Goal: Navigation & Orientation: Find specific page/section

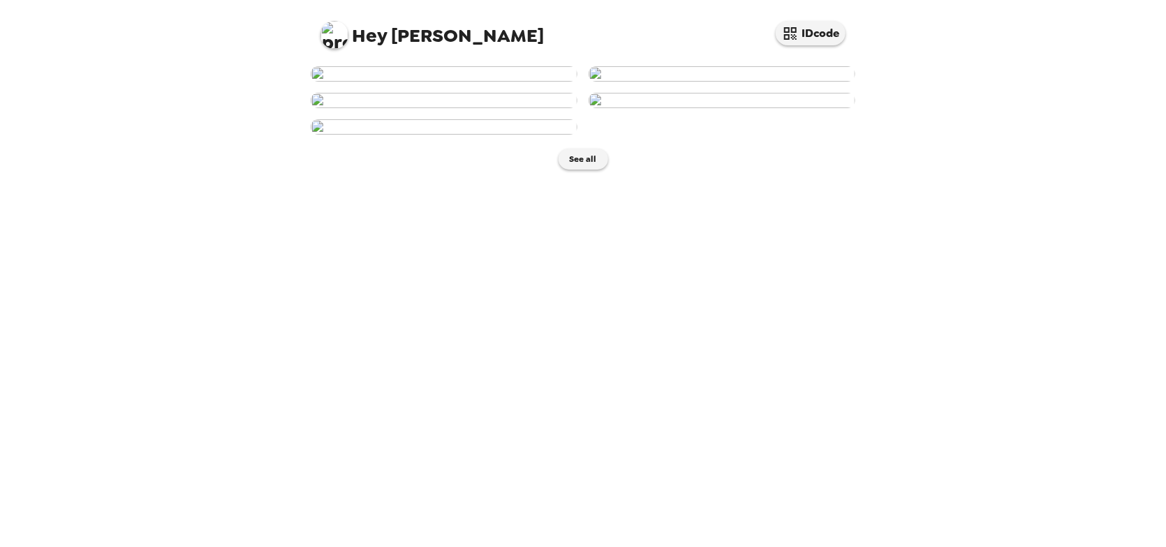
scroll to position [598, 0]
click at [573, 170] on button "See all" at bounding box center [584, 159] width 50 height 21
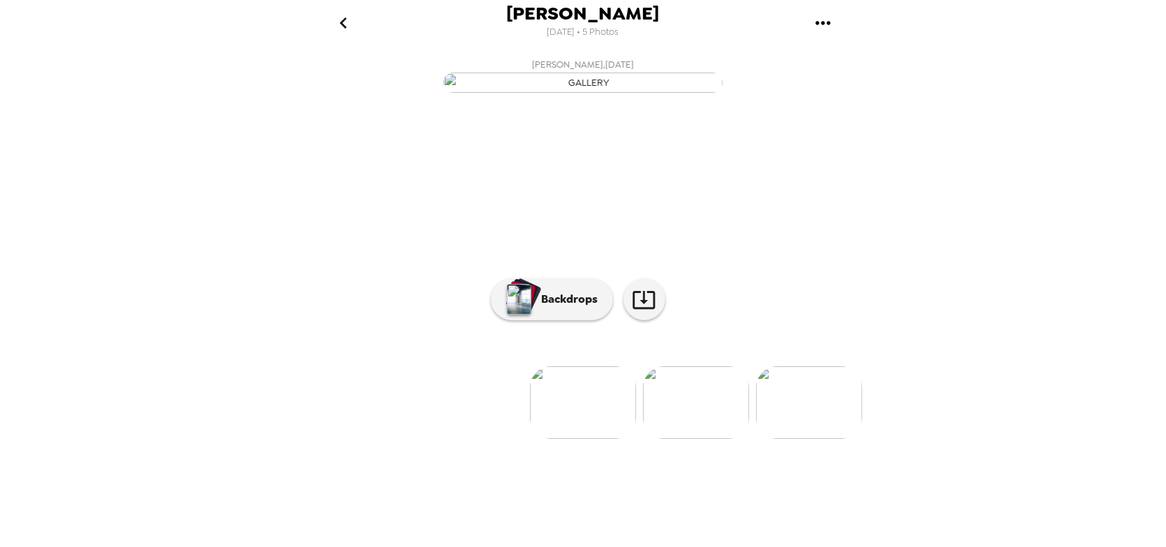
scroll to position [6, 0]
click at [563, 308] on p "Backdrops" at bounding box center [567, 299] width 64 height 17
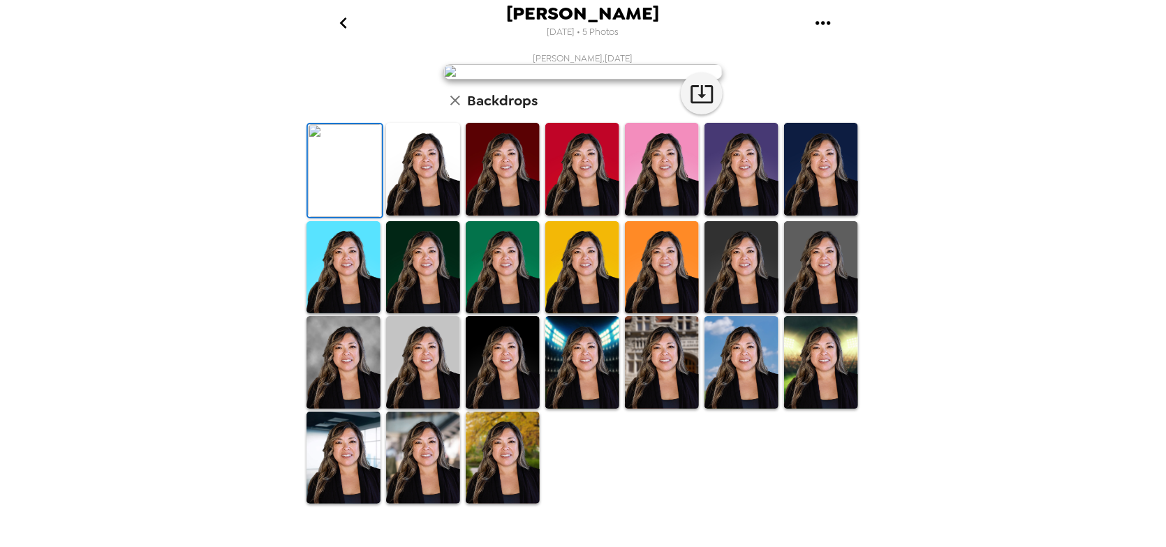
scroll to position [200, 0]
click at [517, 216] on img at bounding box center [503, 169] width 74 height 93
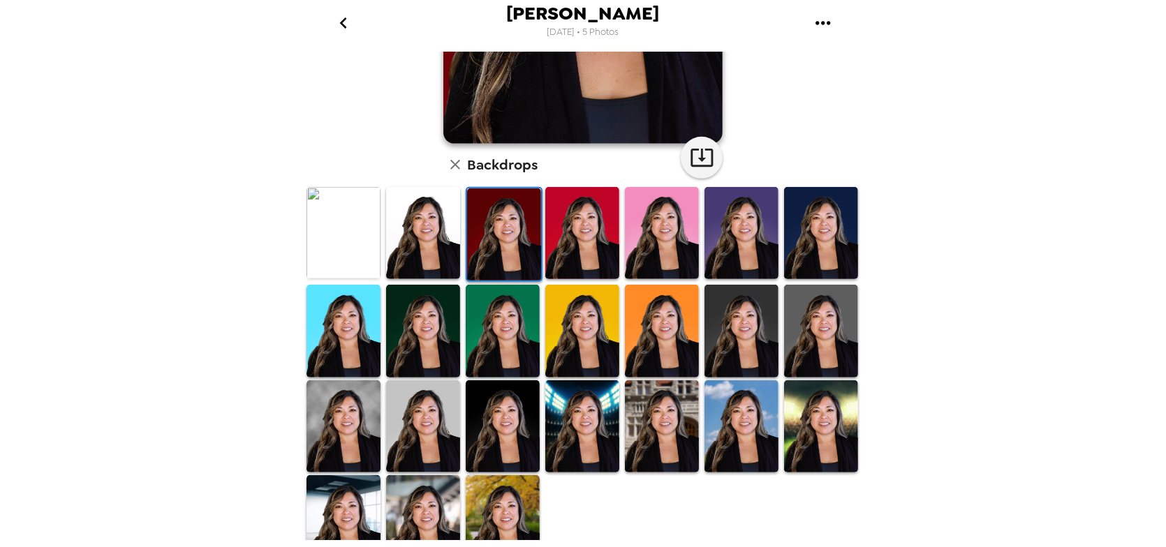
scroll to position [313, 0]
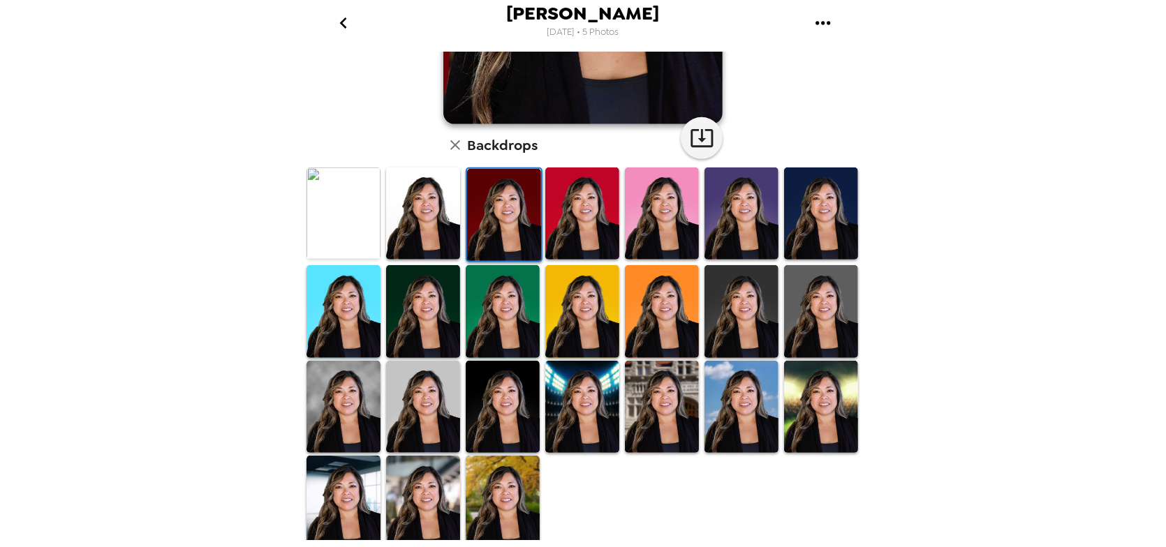
click at [742, 307] on img at bounding box center [742, 311] width 74 height 93
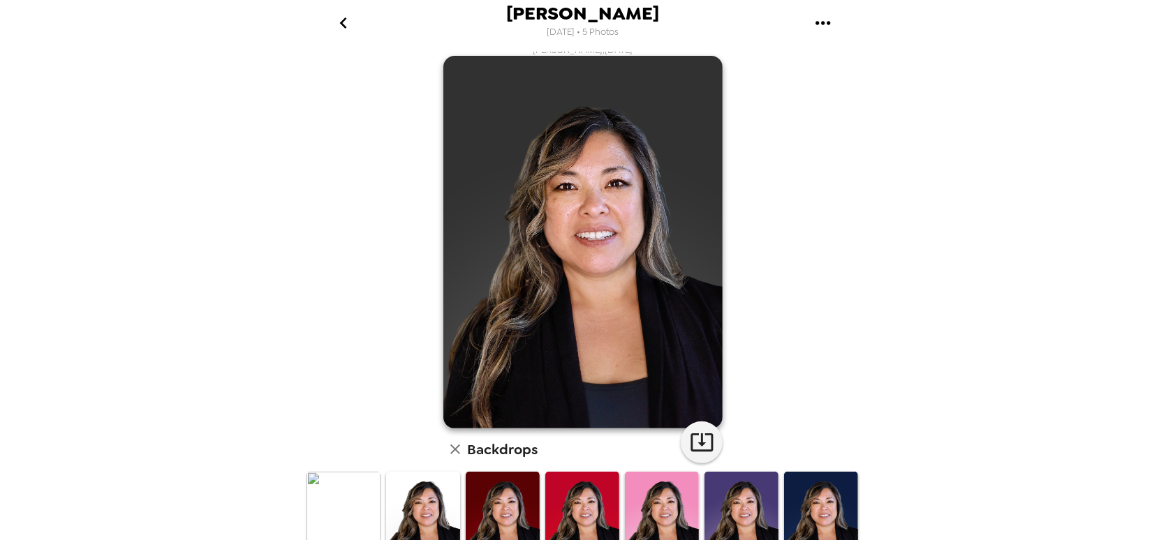
scroll to position [0, 0]
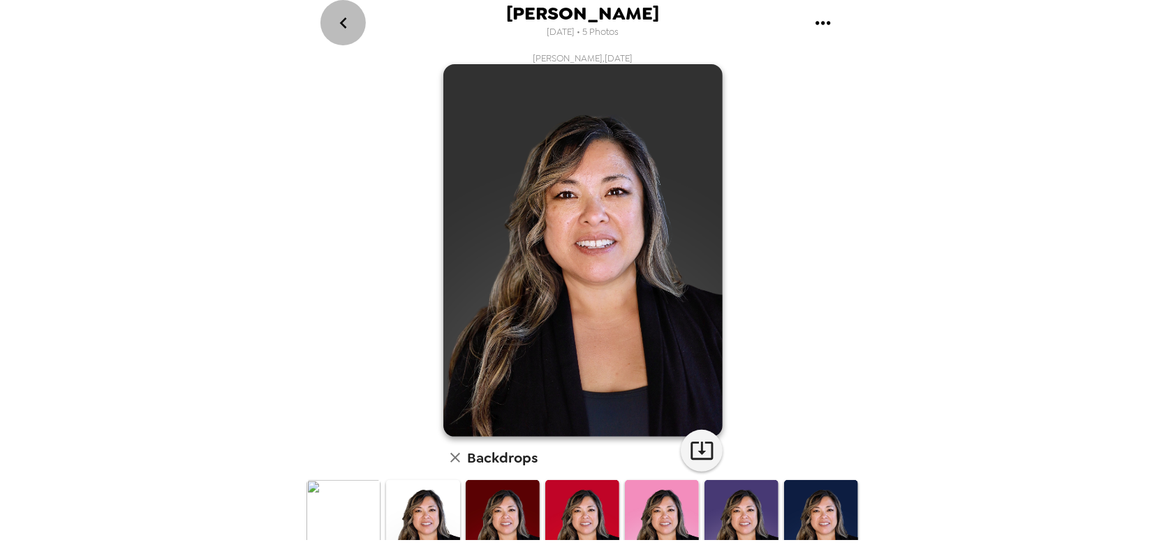
click at [343, 22] on icon "go back" at bounding box center [343, 23] width 22 height 22
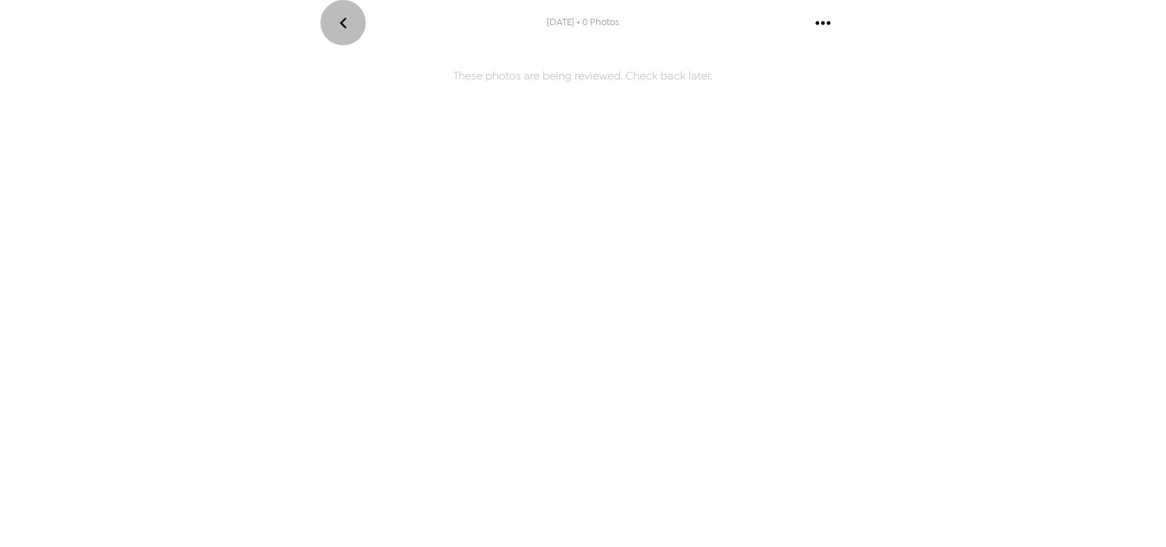
click at [343, 18] on icon "go back" at bounding box center [343, 23] width 22 height 22
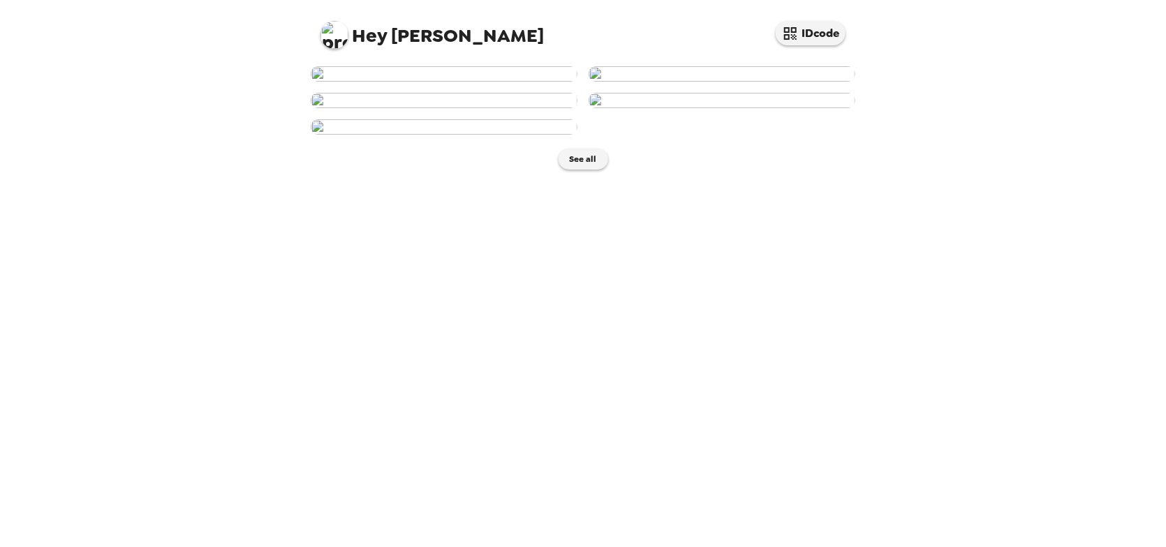
scroll to position [237, 0]
click at [816, 108] on img at bounding box center [722, 100] width 267 height 15
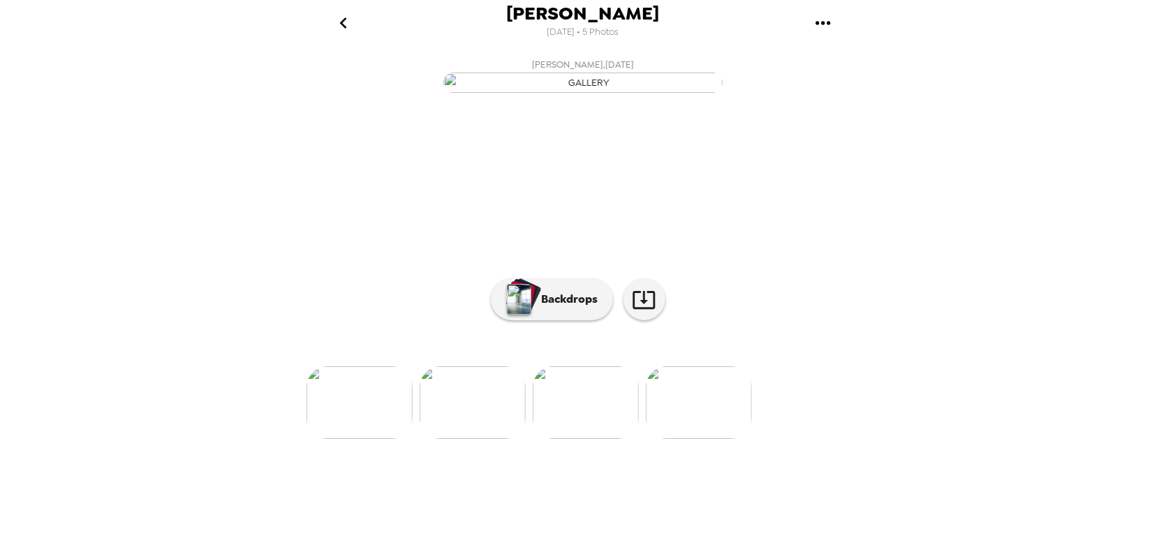
scroll to position [57, 0]
click at [374, 439] on img at bounding box center [360, 403] width 106 height 73
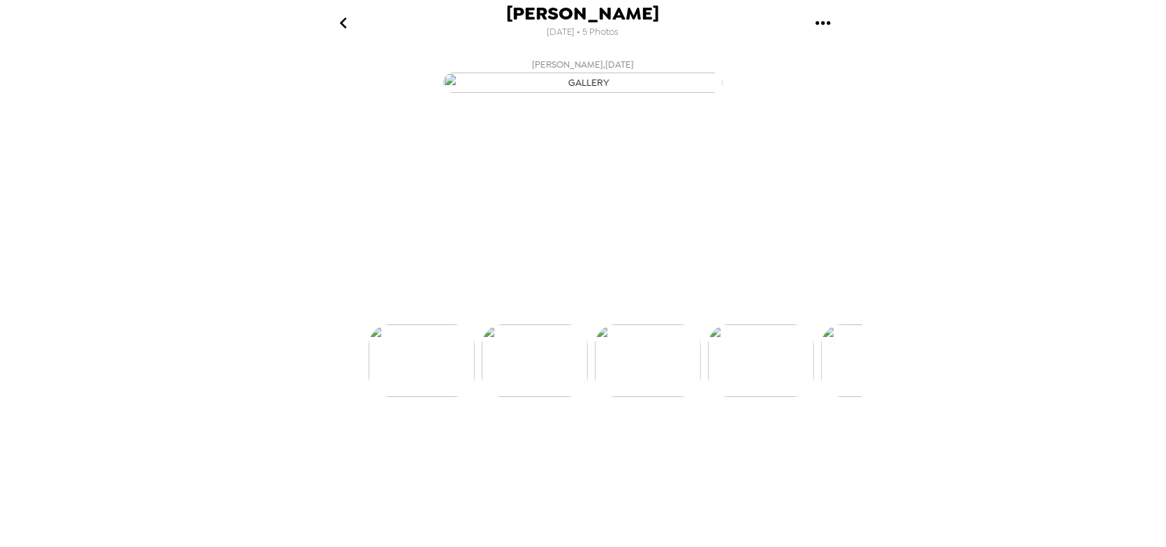
scroll to position [0, 112]
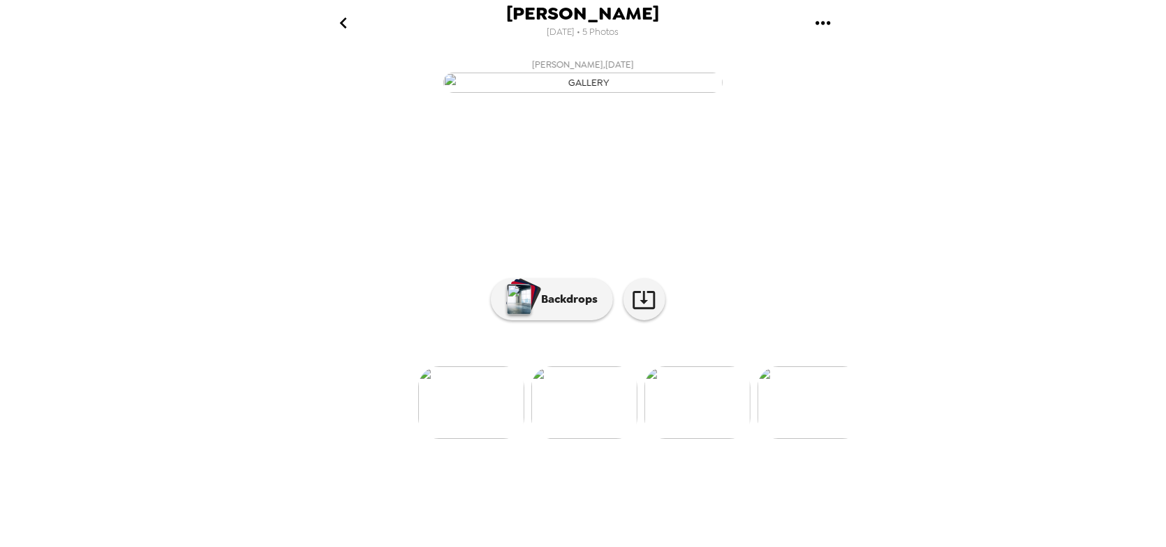
click at [344, 25] on icon "go back" at bounding box center [342, 22] width 7 height 11
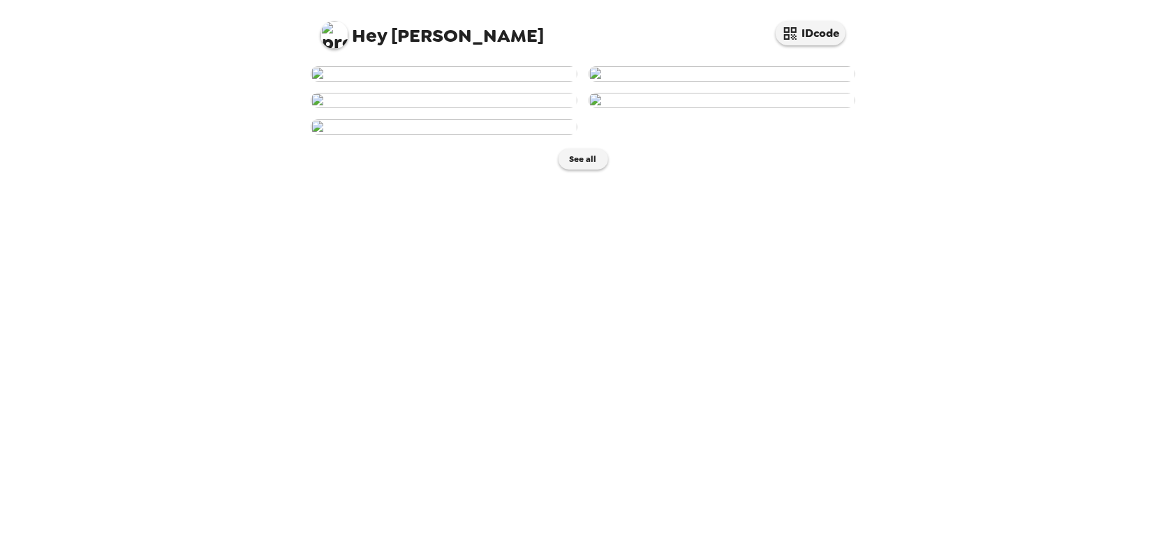
scroll to position [244, 0]
click at [786, 108] on img at bounding box center [722, 100] width 267 height 15
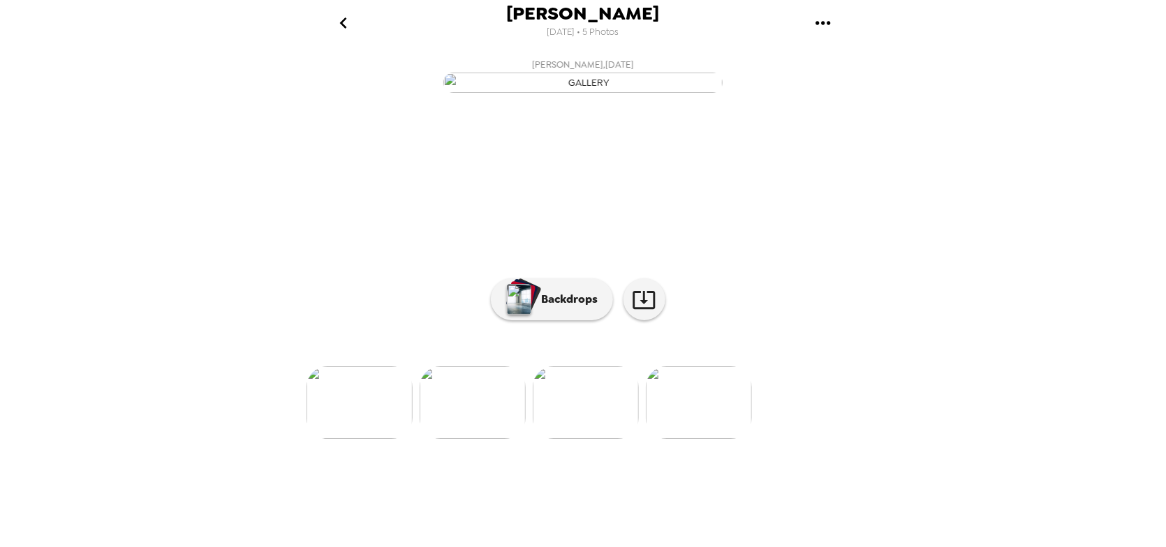
scroll to position [57, 0]
drag, startPoint x: 539, startPoint y: 395, endPoint x: 800, endPoint y: 413, distance: 261.0
click at [800, 413] on div "Caroline Fantone , 10-08-2025 Caroline Fantone , 10-08-2025 Caroline Fantone , …" at bounding box center [583, 245] width 559 height 387
click at [561, 308] on p "Backdrops" at bounding box center [567, 299] width 64 height 17
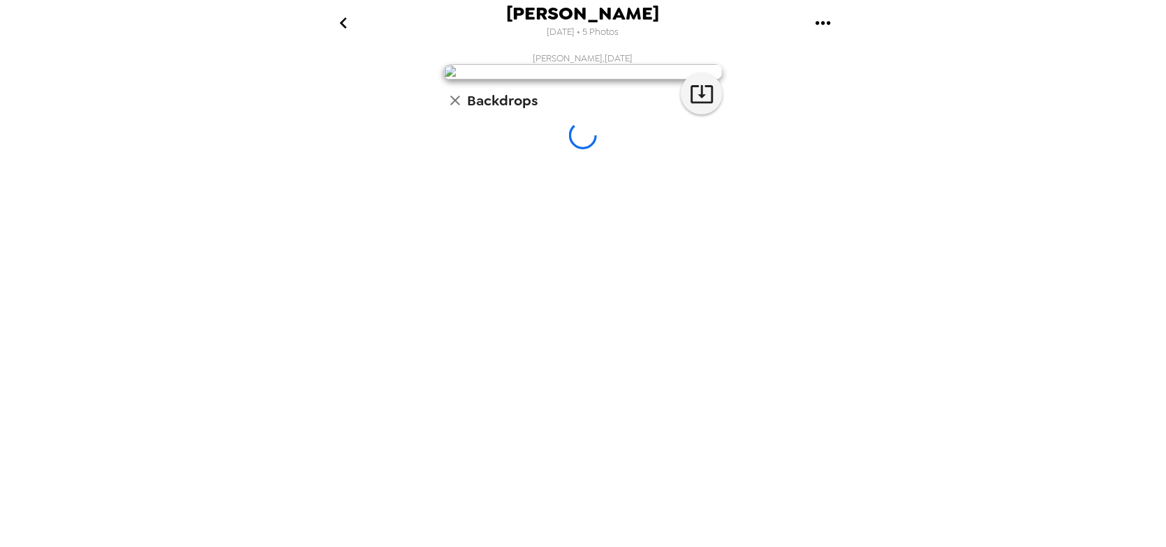
scroll to position [0, 0]
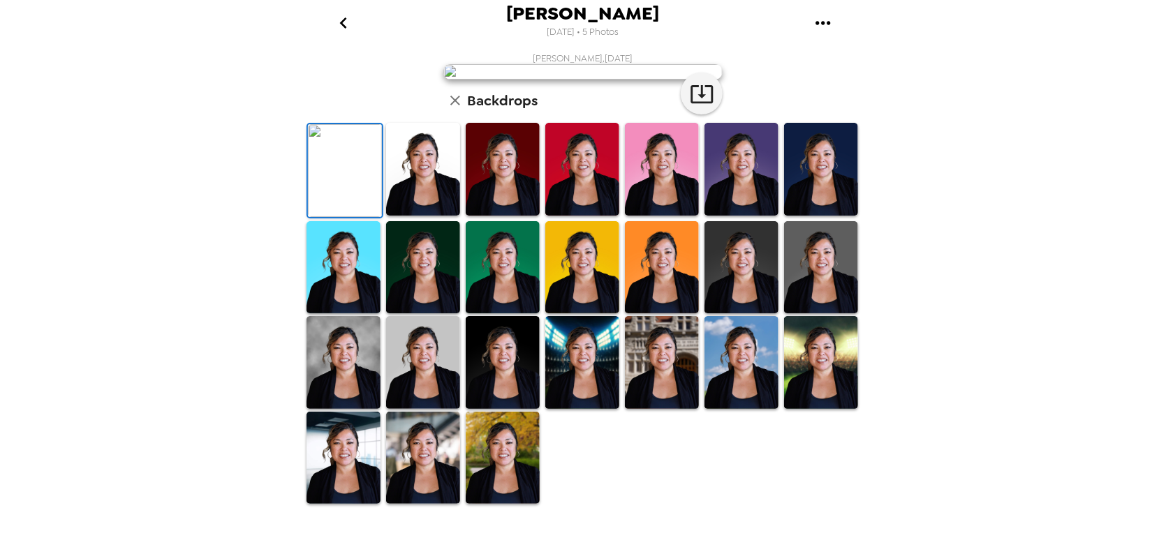
click at [432, 216] on img at bounding box center [423, 169] width 74 height 93
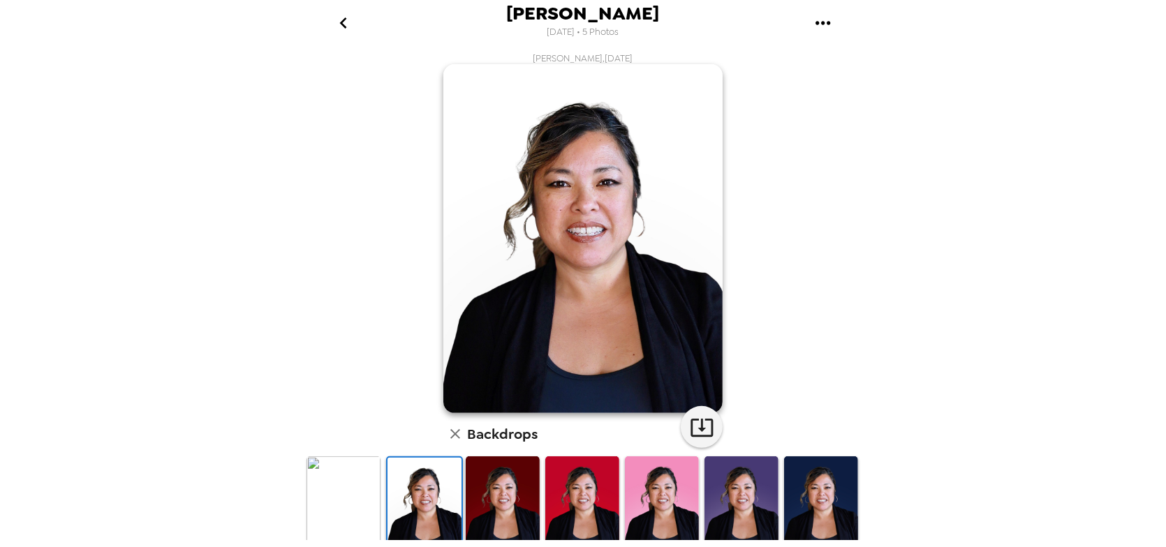
click at [814, 496] on img at bounding box center [821, 503] width 74 height 93
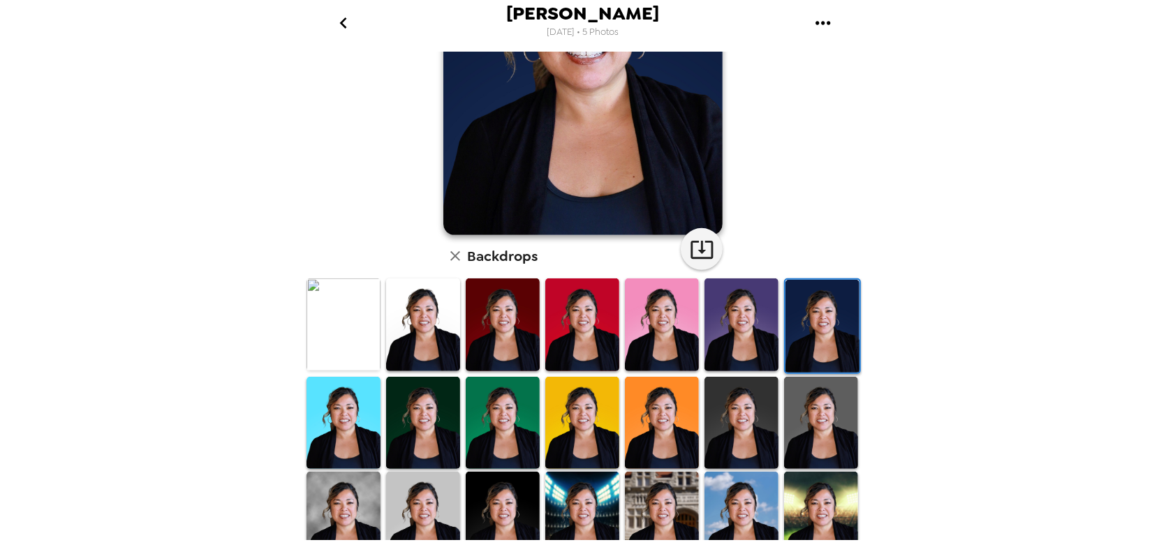
scroll to position [179, 0]
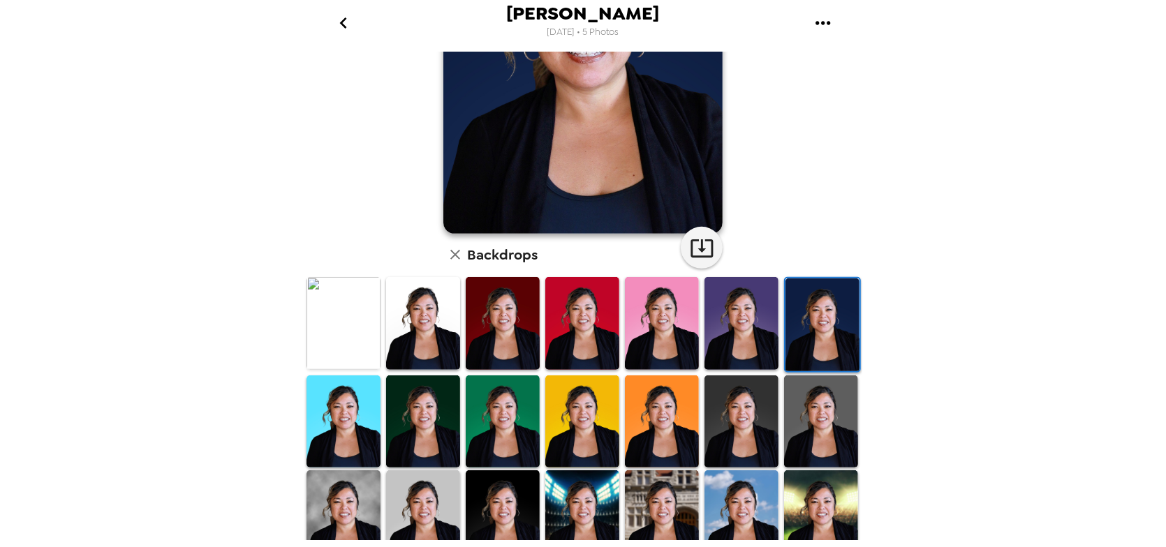
click at [421, 506] on img at bounding box center [423, 517] width 74 height 93
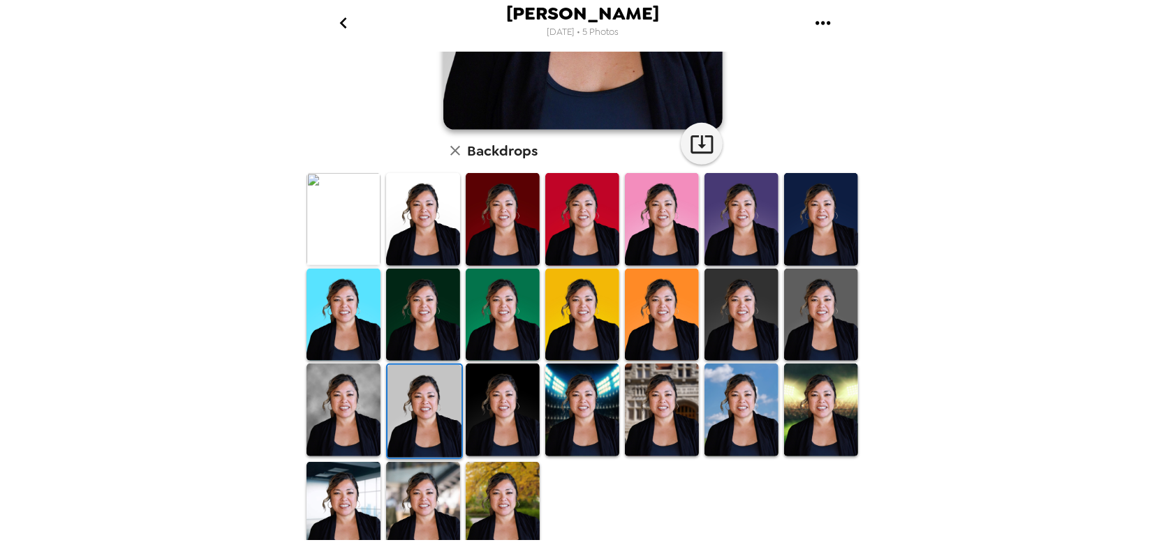
scroll to position [290, 0]
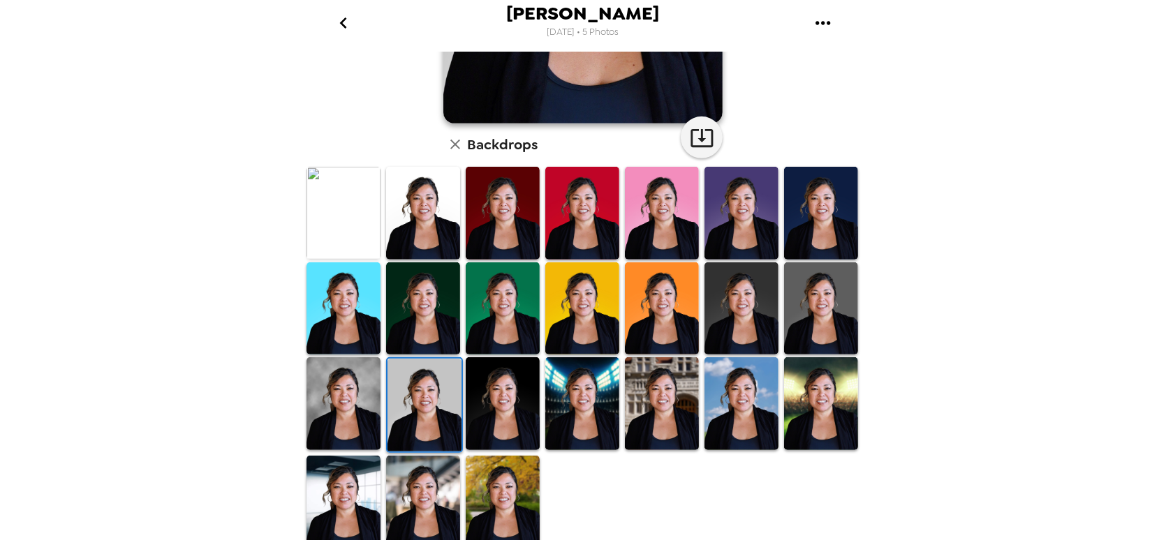
click at [508, 427] on img at bounding box center [503, 404] width 74 height 93
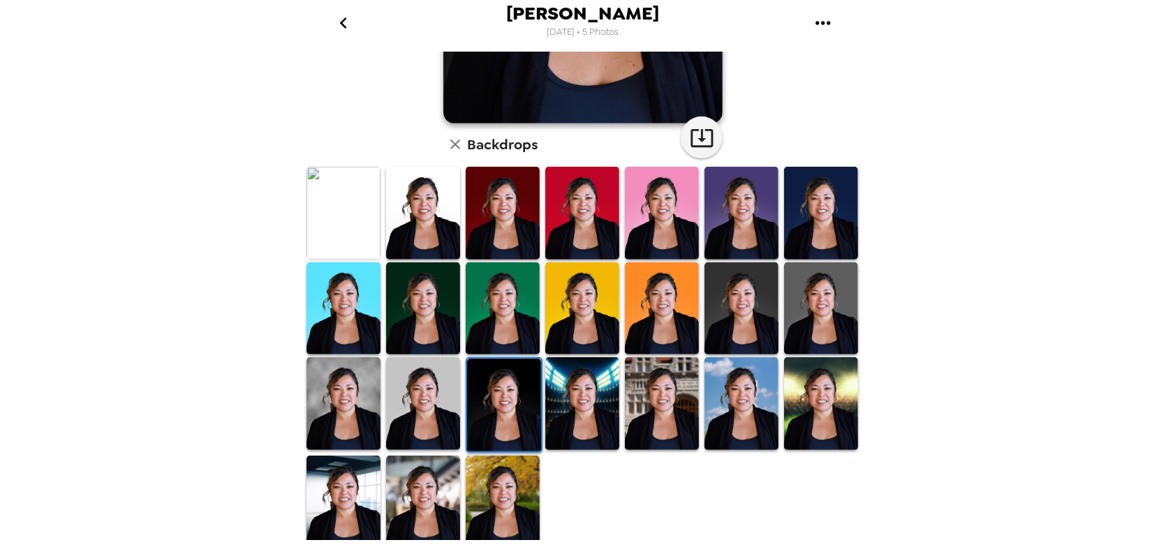
scroll to position [280, 0]
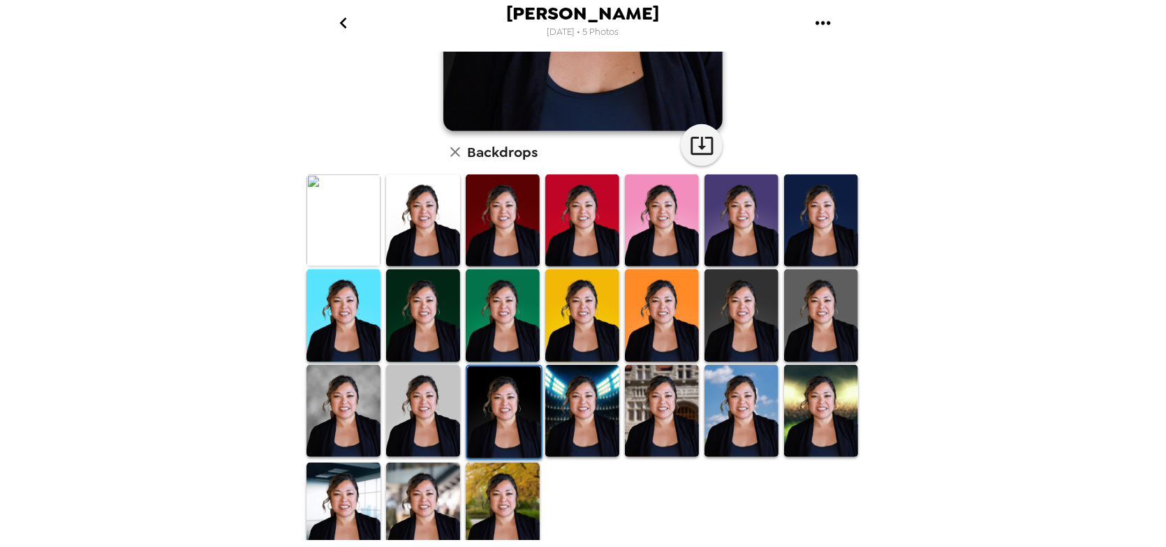
scroll to position [290, 0]
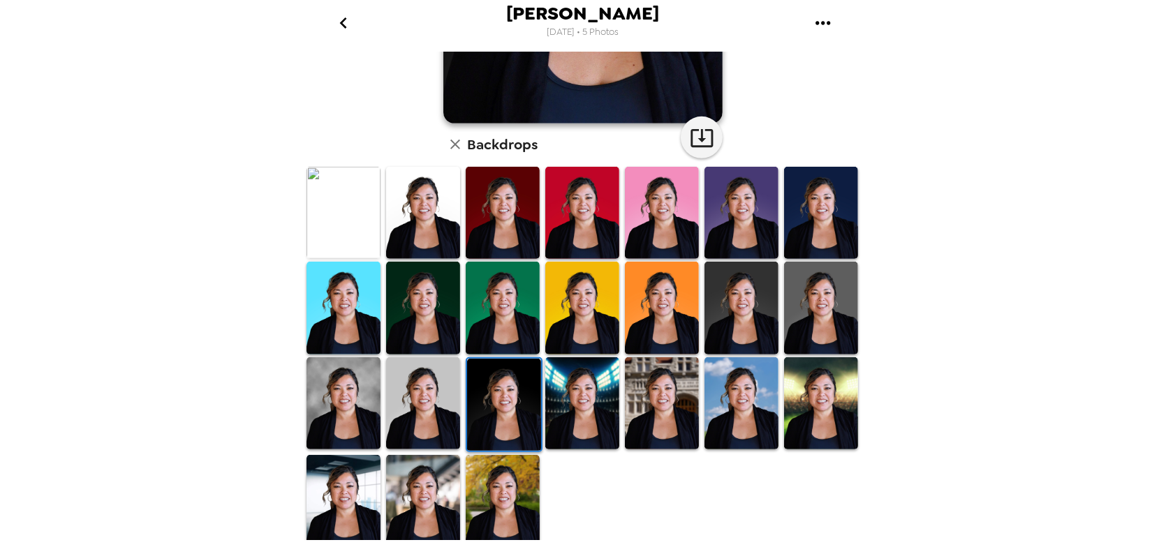
click at [351, 418] on img at bounding box center [344, 404] width 74 height 92
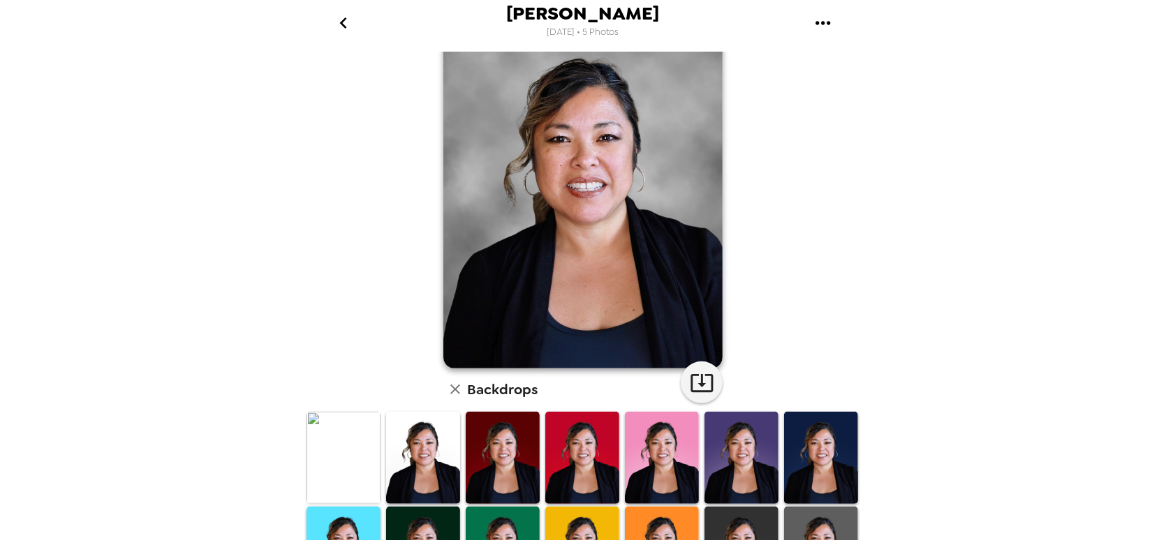
scroll to position [0, 0]
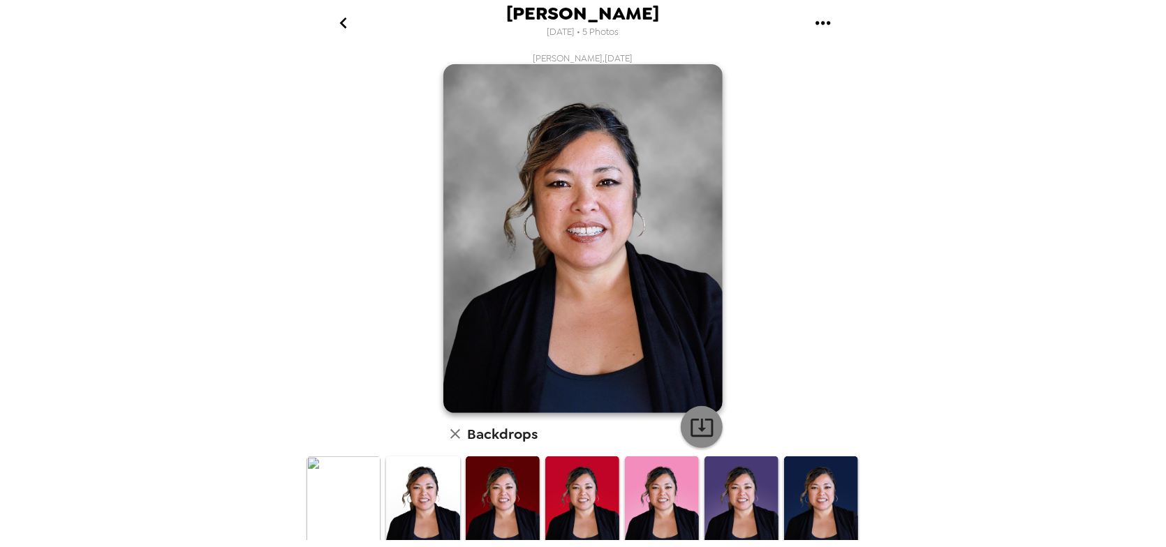
click at [703, 432] on icon "button" at bounding box center [702, 427] width 24 height 24
click at [341, 24] on icon "go back" at bounding box center [343, 23] width 22 height 22
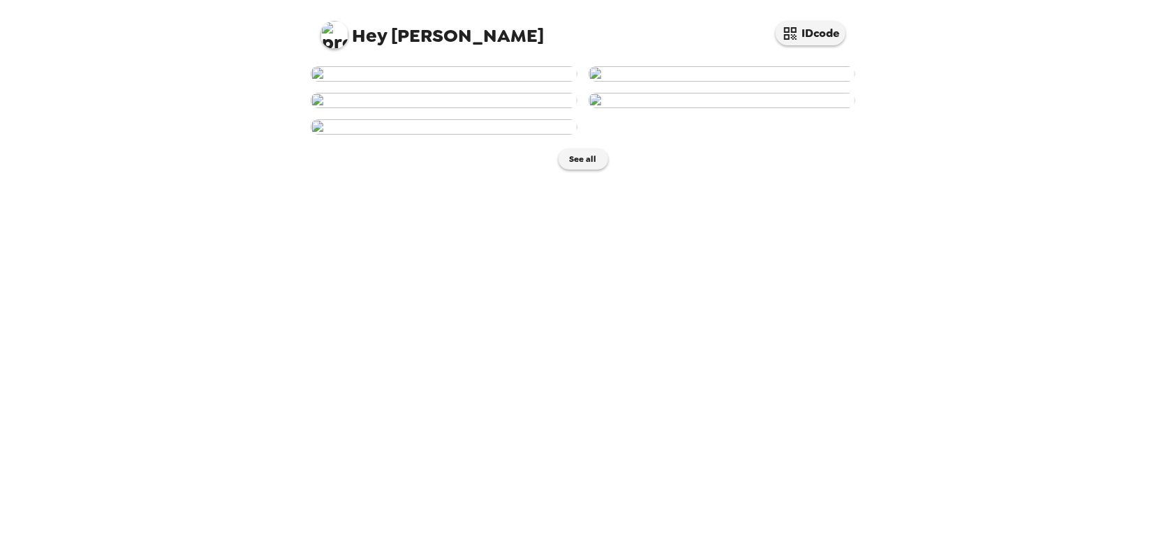
scroll to position [598, 0]
click at [590, 170] on button "See all" at bounding box center [584, 159] width 50 height 21
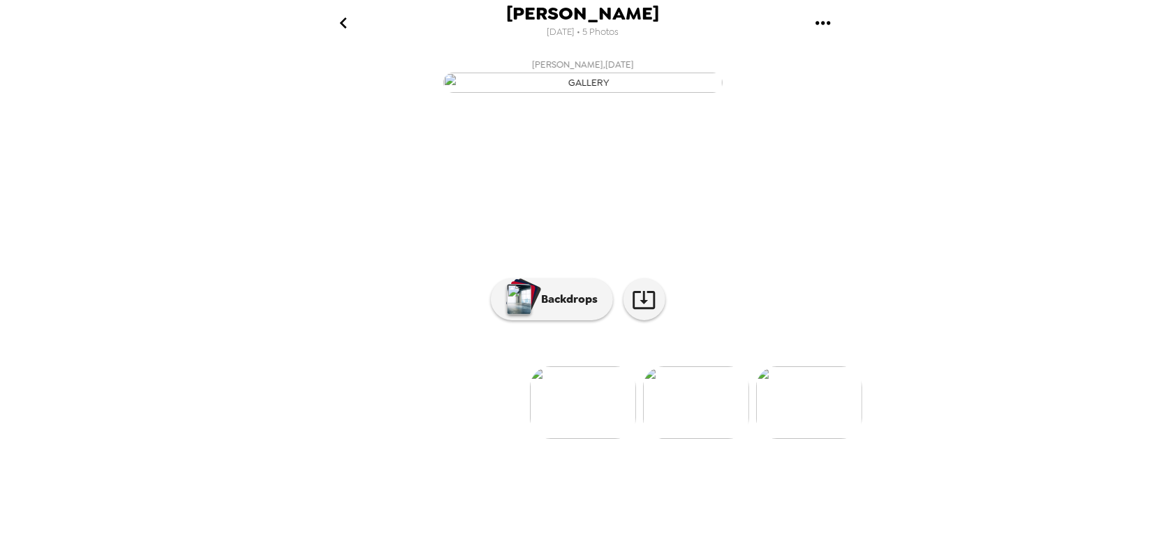
scroll to position [57, 0]
click at [573, 439] on img at bounding box center [583, 403] width 106 height 73
click at [560, 308] on p "Backdrops" at bounding box center [567, 299] width 64 height 17
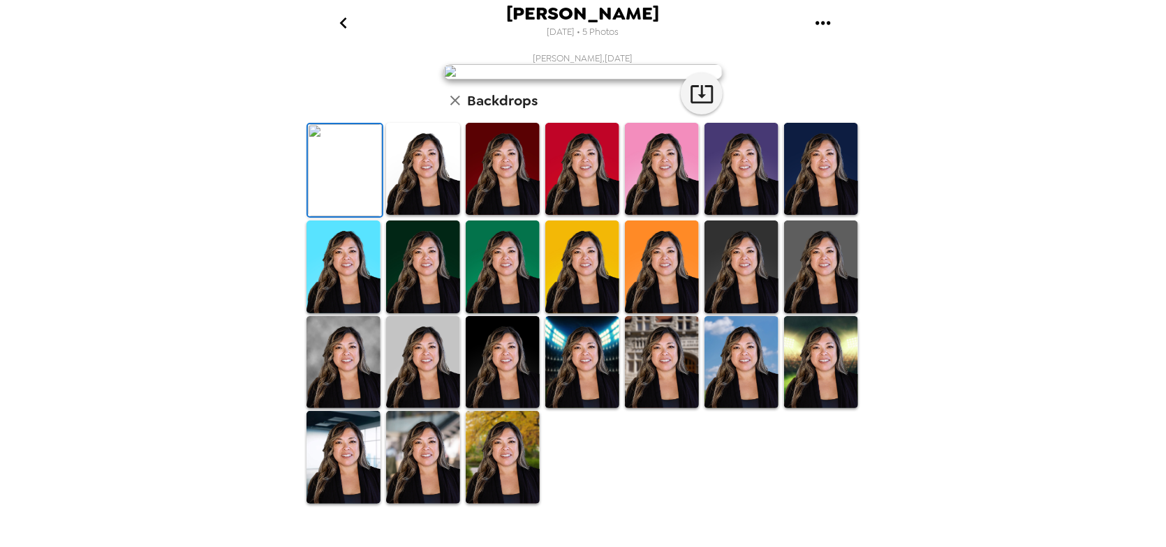
scroll to position [314, 0]
drag, startPoint x: 339, startPoint y: 486, endPoint x: 383, endPoint y: 477, distance: 45.6
click at [339, 487] on img at bounding box center [344, 457] width 74 height 92
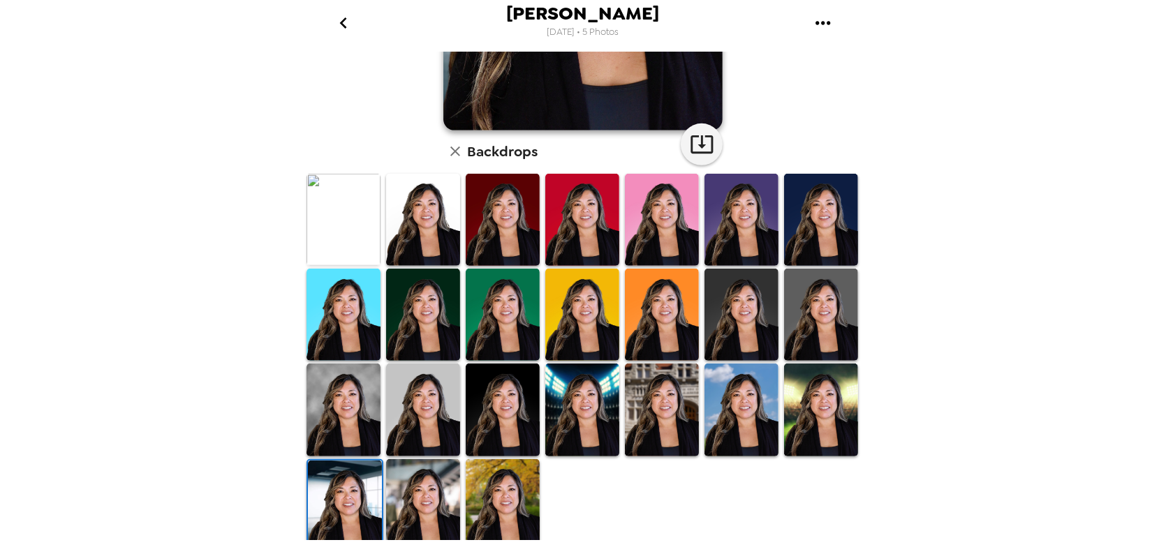
scroll to position [313, 0]
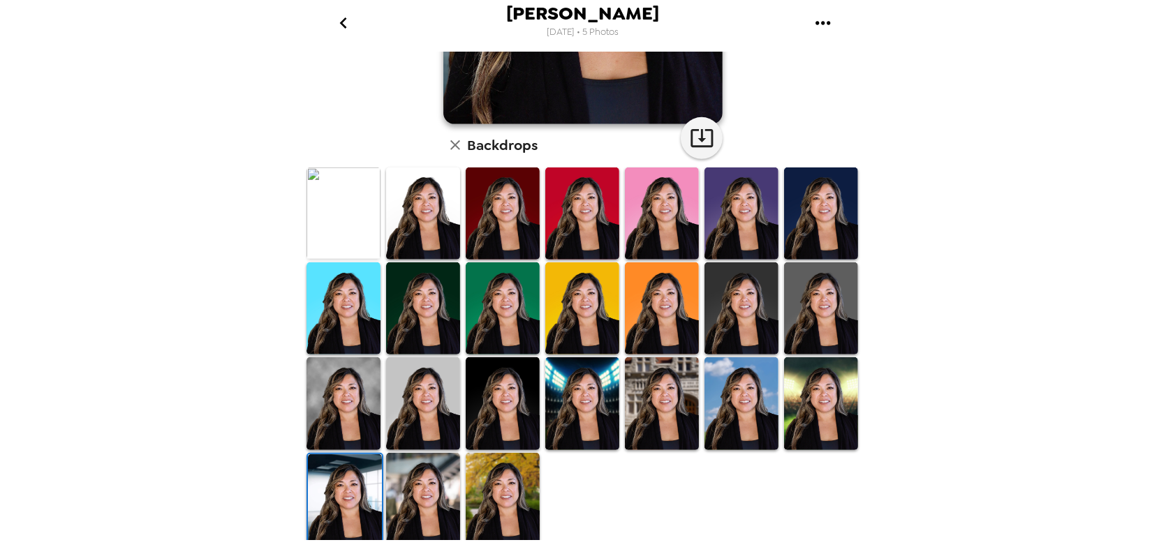
drag, startPoint x: 721, startPoint y: 221, endPoint x: 857, endPoint y: 283, distance: 149.7
click at [722, 221] on img at bounding box center [742, 214] width 74 height 92
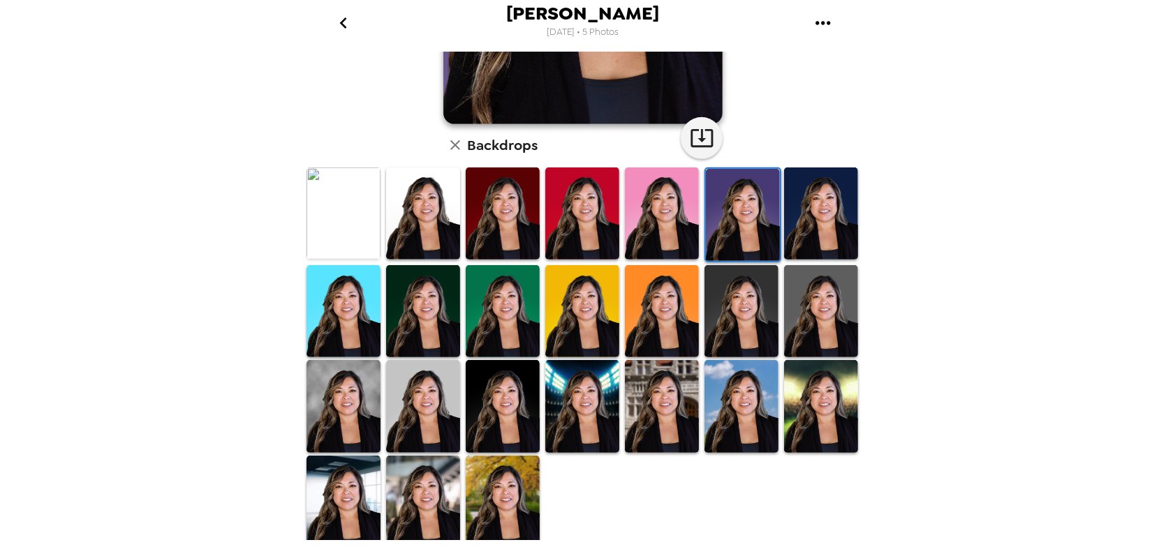
click at [404, 425] on img at bounding box center [423, 406] width 74 height 92
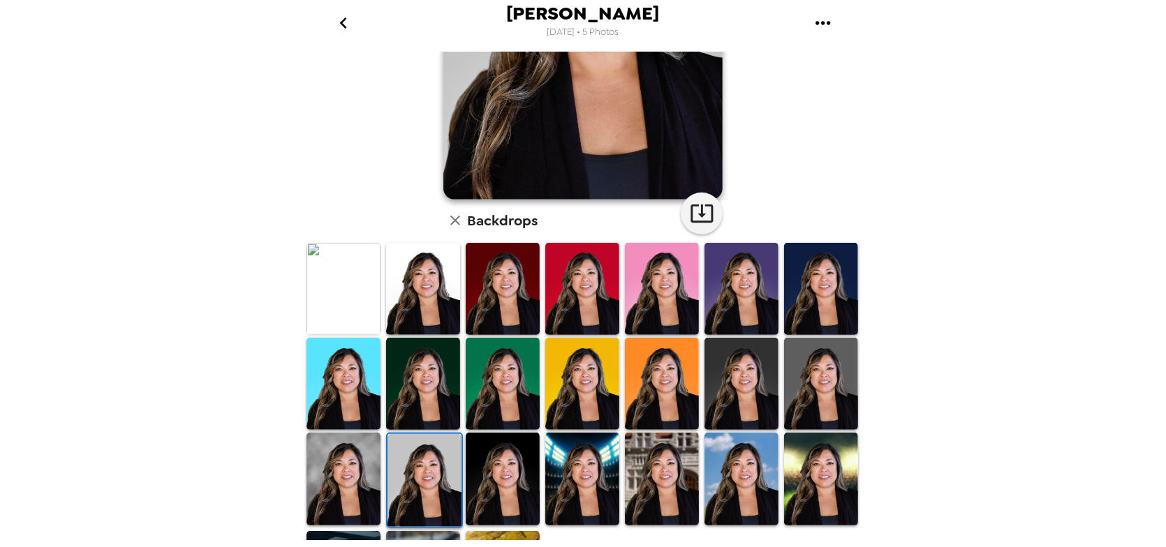
scroll to position [236, 0]
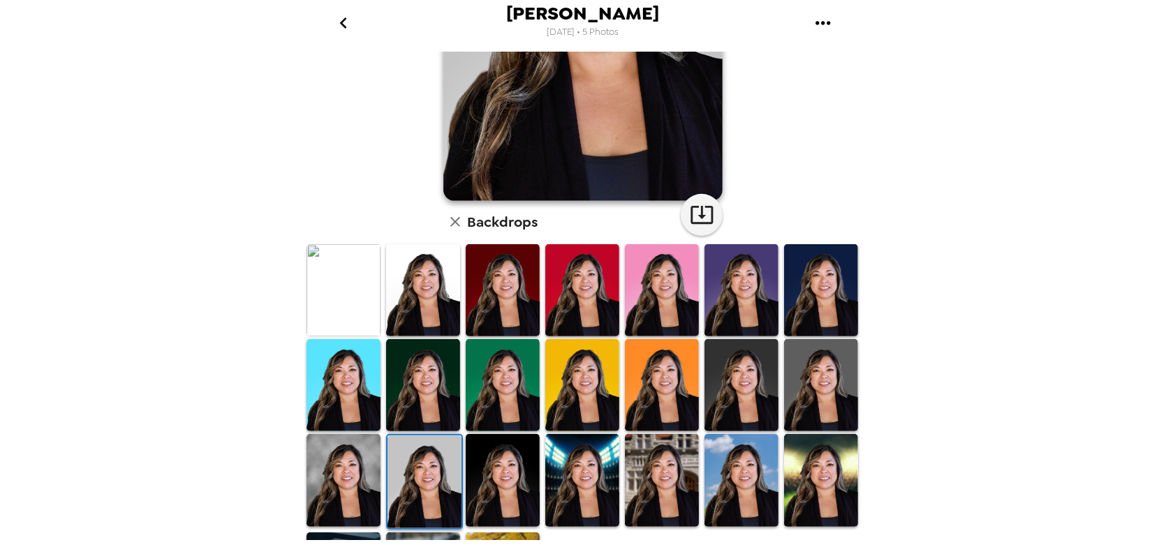
drag, startPoint x: 712, startPoint y: 302, endPoint x: 823, endPoint y: 333, distance: 114.7
click at [714, 302] on img at bounding box center [742, 290] width 74 height 92
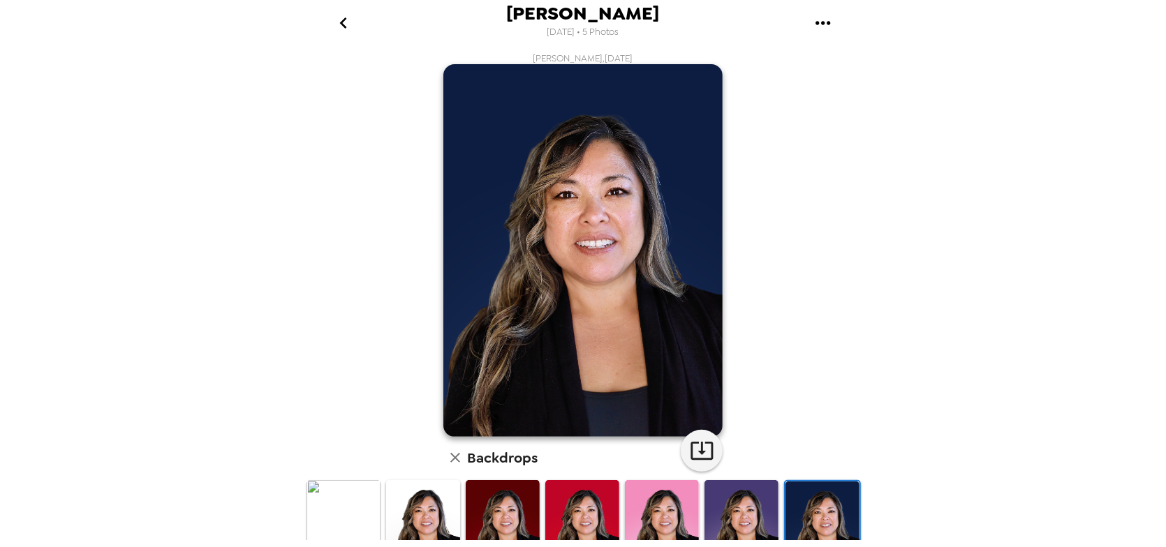
scroll to position [57, 0]
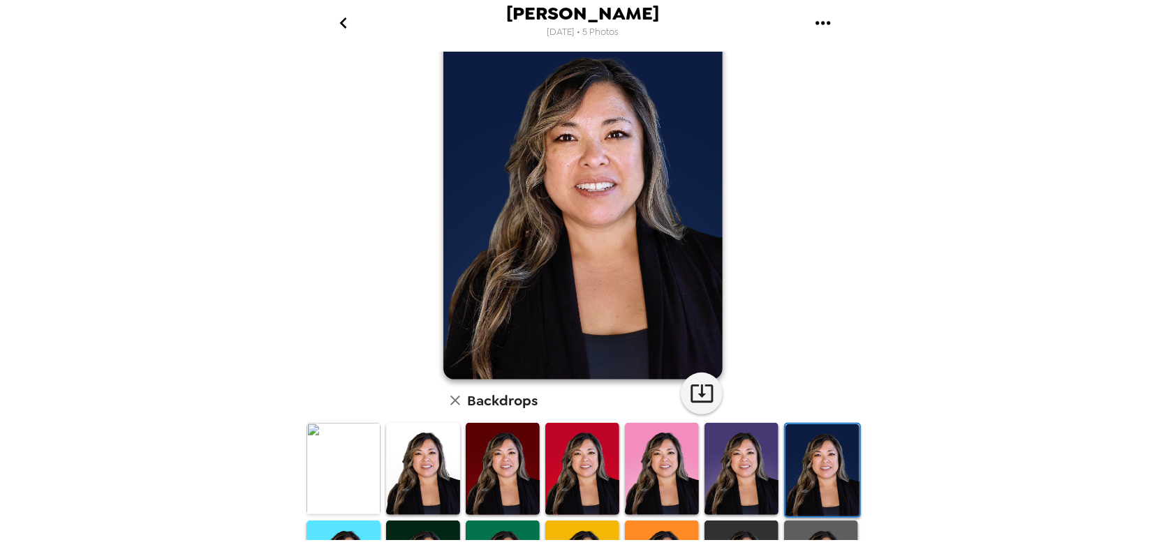
click at [721, 475] on img at bounding box center [742, 469] width 74 height 92
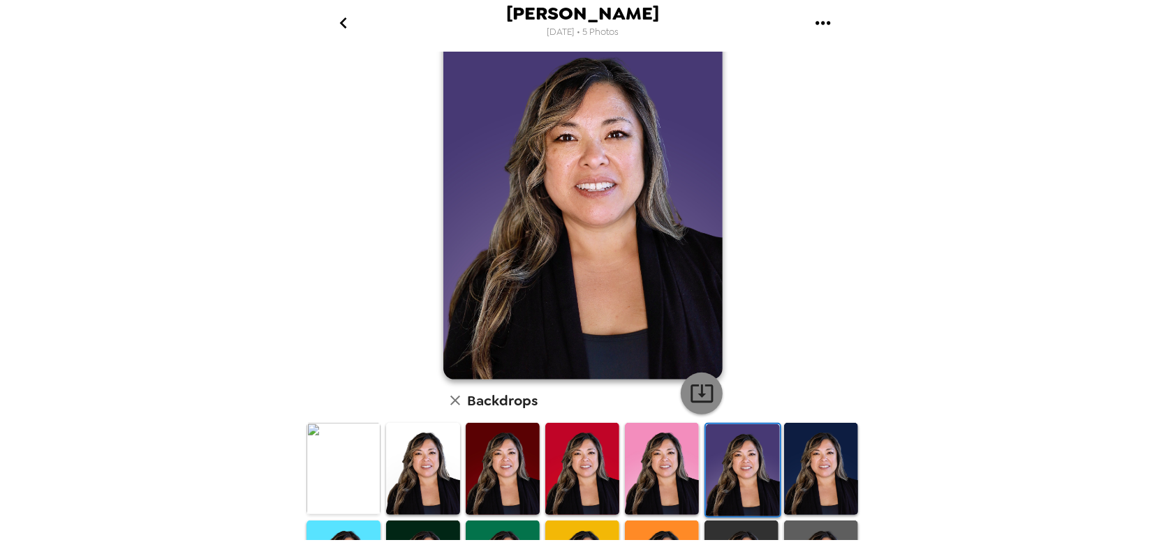
click at [693, 397] on icon "button" at bounding box center [702, 393] width 24 height 24
click at [557, 464] on img at bounding box center [582, 469] width 74 height 92
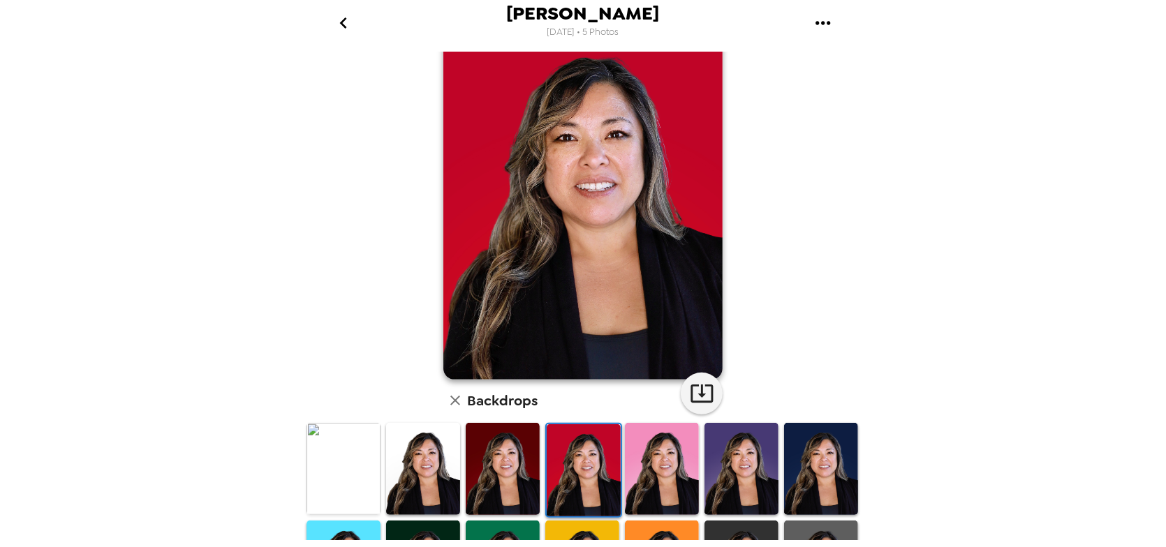
click at [506, 483] on img at bounding box center [503, 469] width 74 height 92
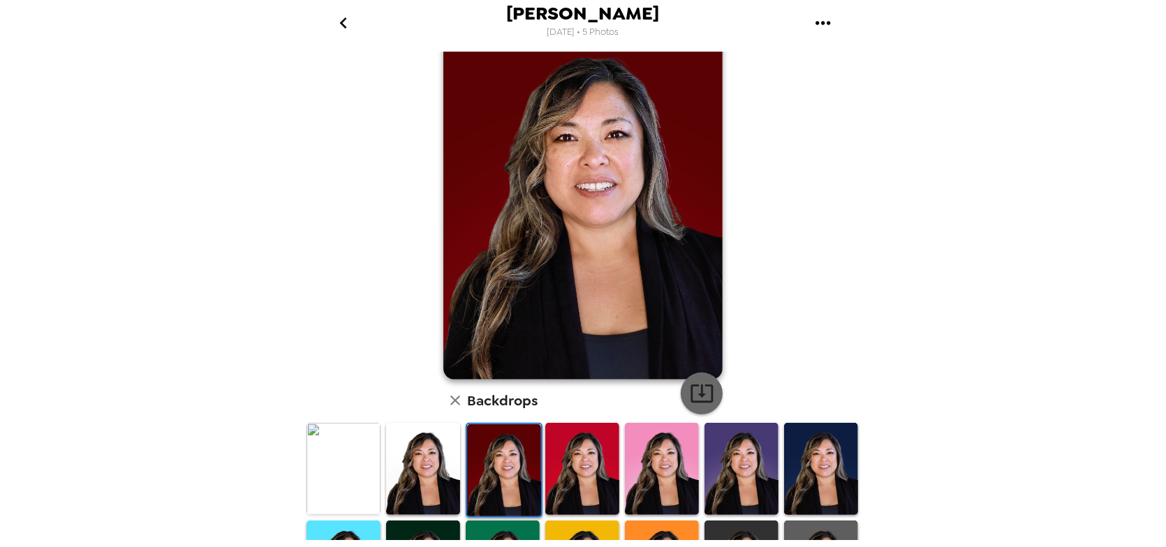
click at [698, 393] on icon "button" at bounding box center [702, 393] width 24 height 24
click at [417, 465] on img at bounding box center [423, 469] width 74 height 92
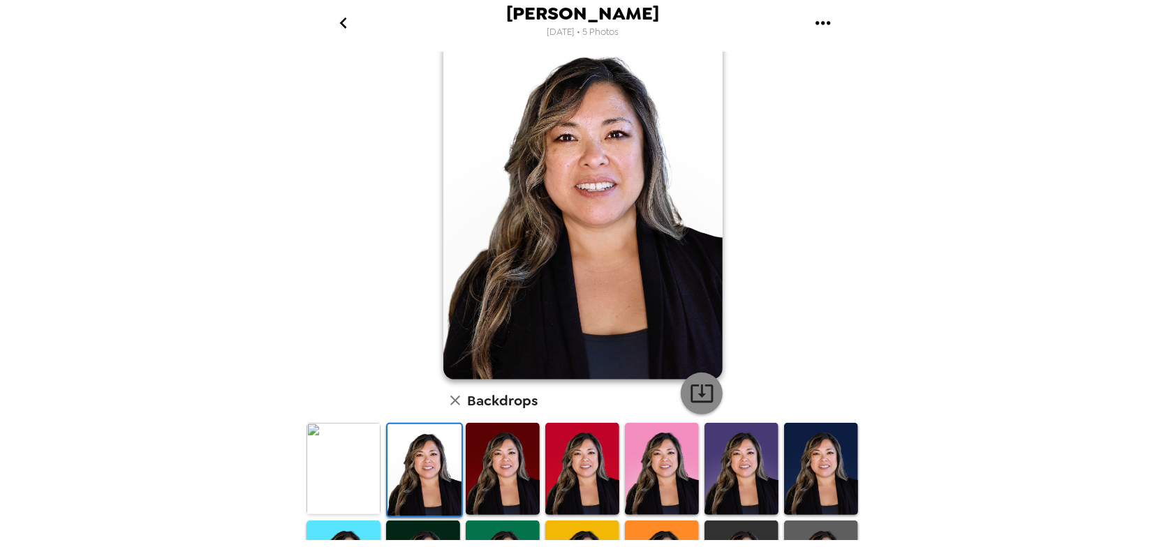
click at [702, 396] on icon "button" at bounding box center [702, 393] width 24 height 24
click at [335, 468] on img at bounding box center [344, 469] width 74 height 92
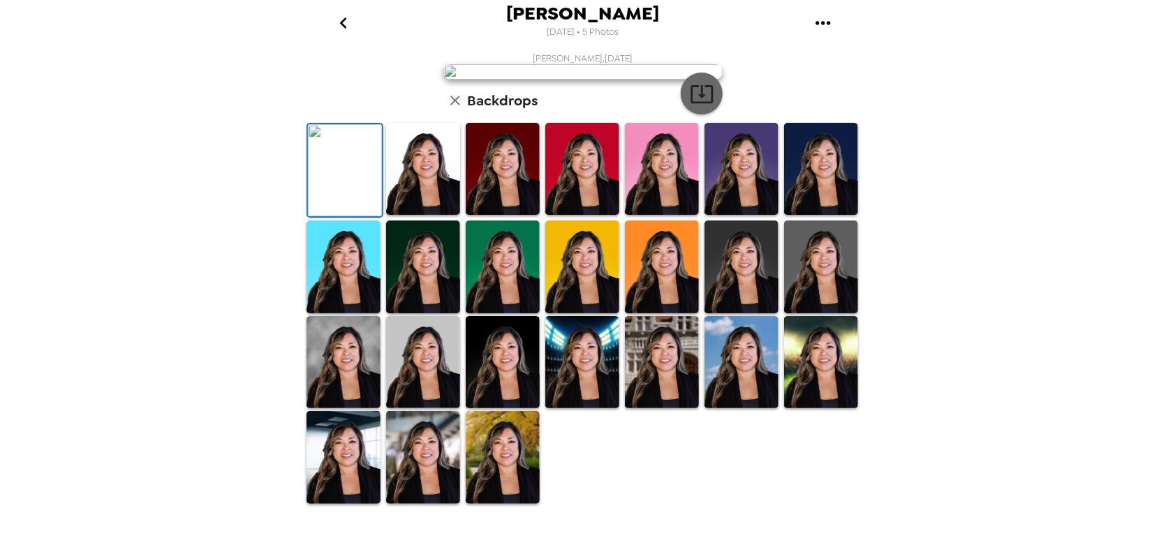
click at [693, 106] on icon "button" at bounding box center [702, 94] width 24 height 24
drag, startPoint x: 821, startPoint y: 436, endPoint x: 841, endPoint y: 408, distance: 34.5
click at [821, 313] on img at bounding box center [821, 267] width 74 height 92
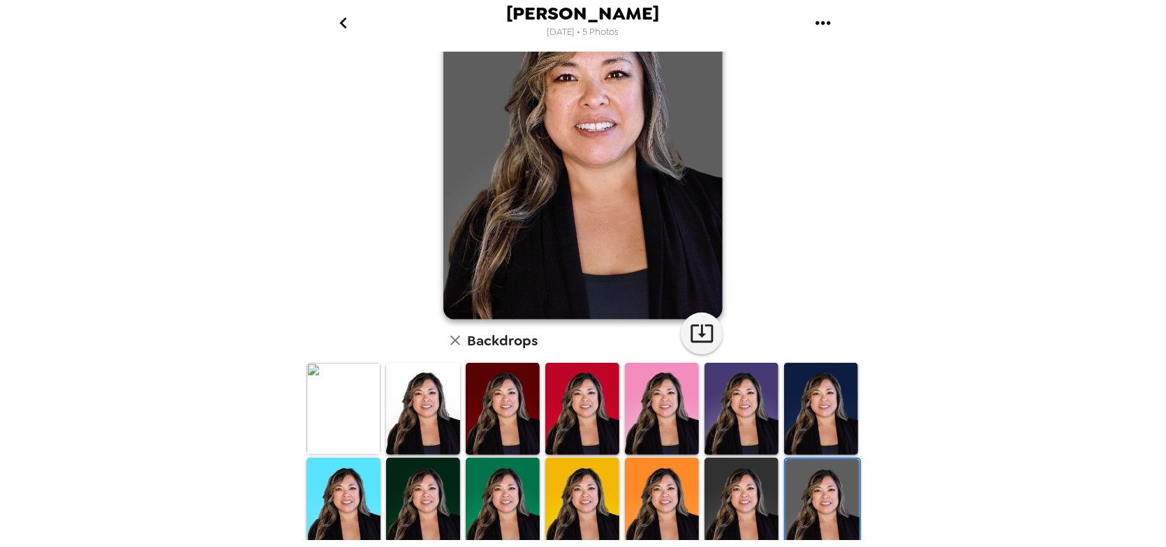
scroll to position [149, 0]
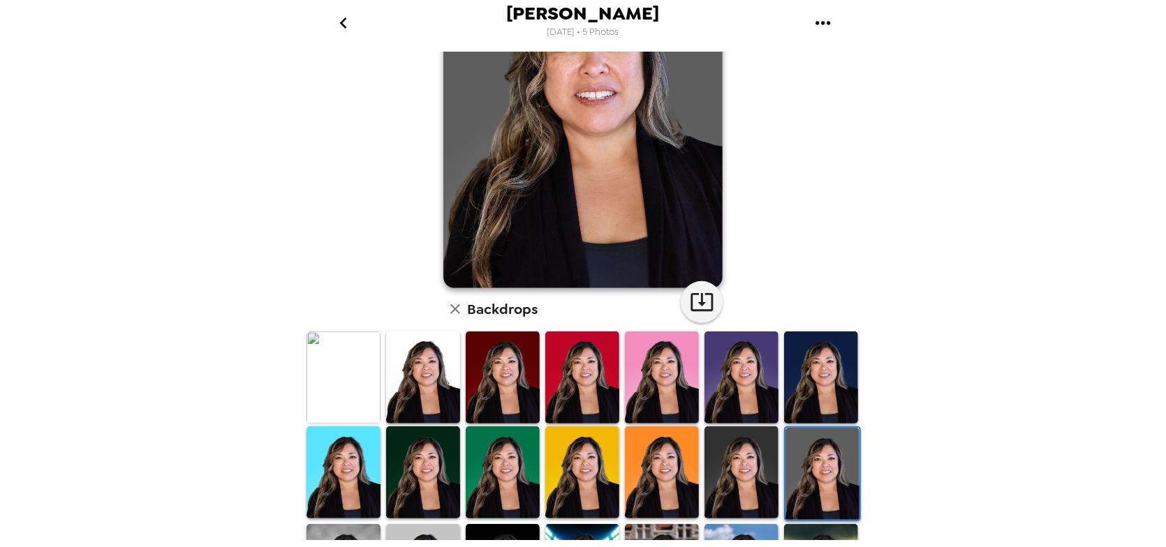
click at [723, 451] on img at bounding box center [742, 473] width 74 height 92
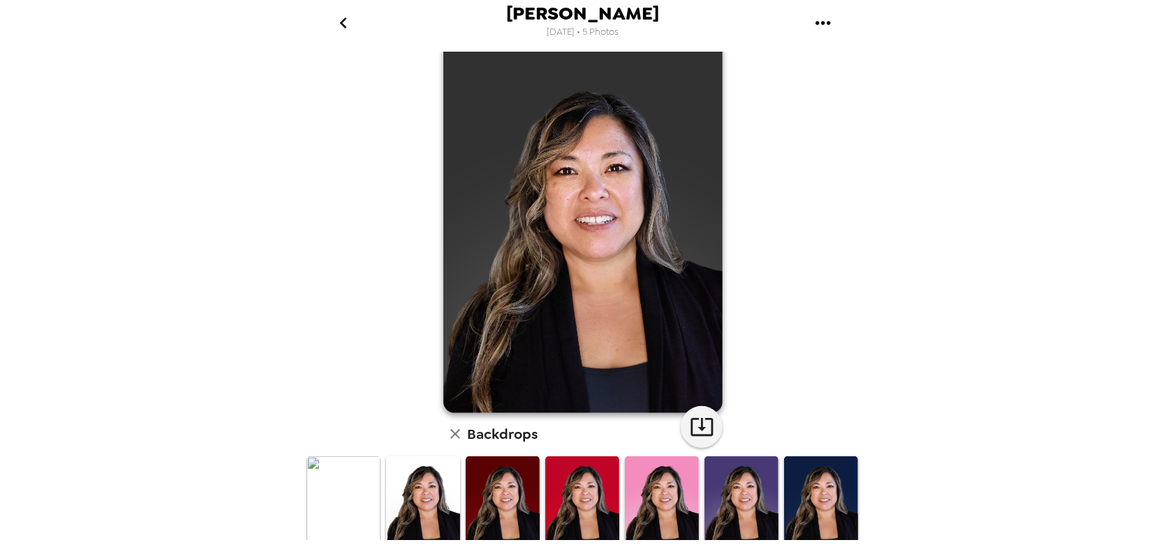
scroll to position [21, 0]
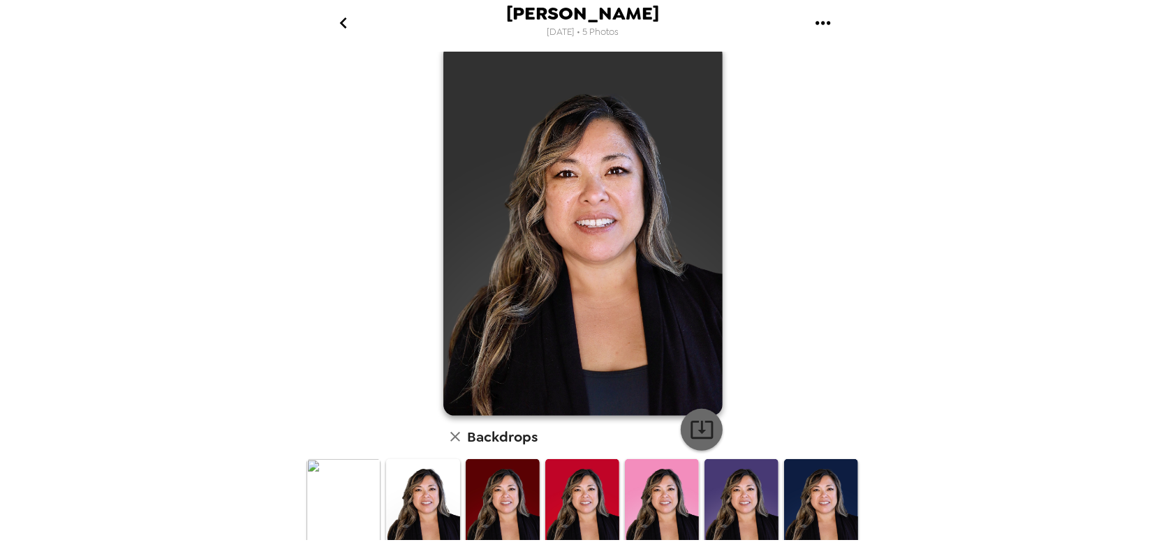
click at [690, 425] on icon "button" at bounding box center [702, 430] width 24 height 24
click at [695, 426] on icon "button" at bounding box center [702, 430] width 22 height 18
click at [696, 432] on icon "button" at bounding box center [702, 430] width 22 height 18
click at [344, 24] on icon "go back" at bounding box center [343, 23] width 22 height 22
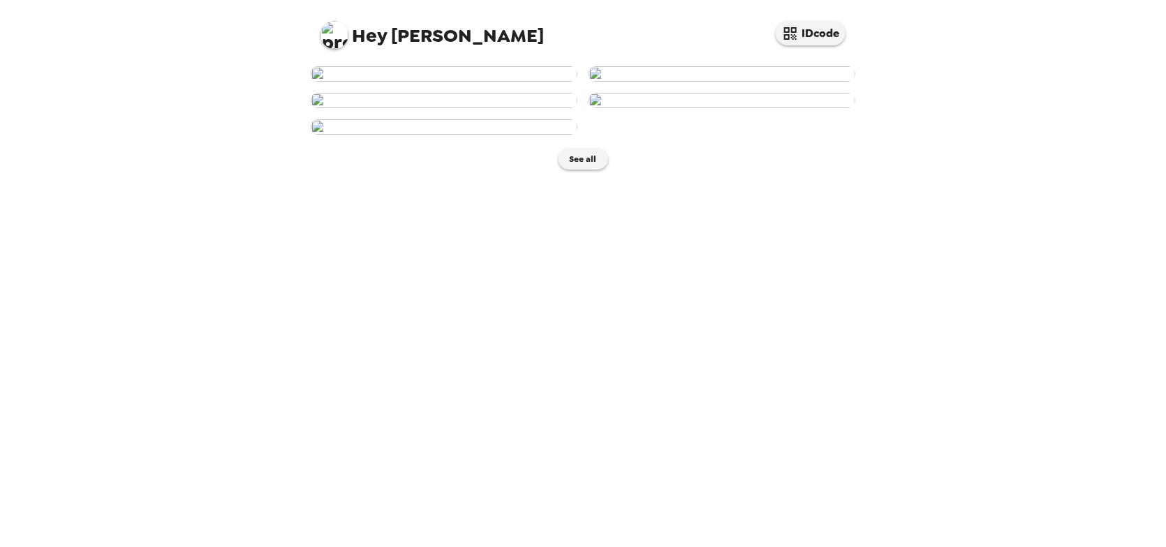
scroll to position [256, 0]
click at [759, 108] on img at bounding box center [722, 100] width 267 height 15
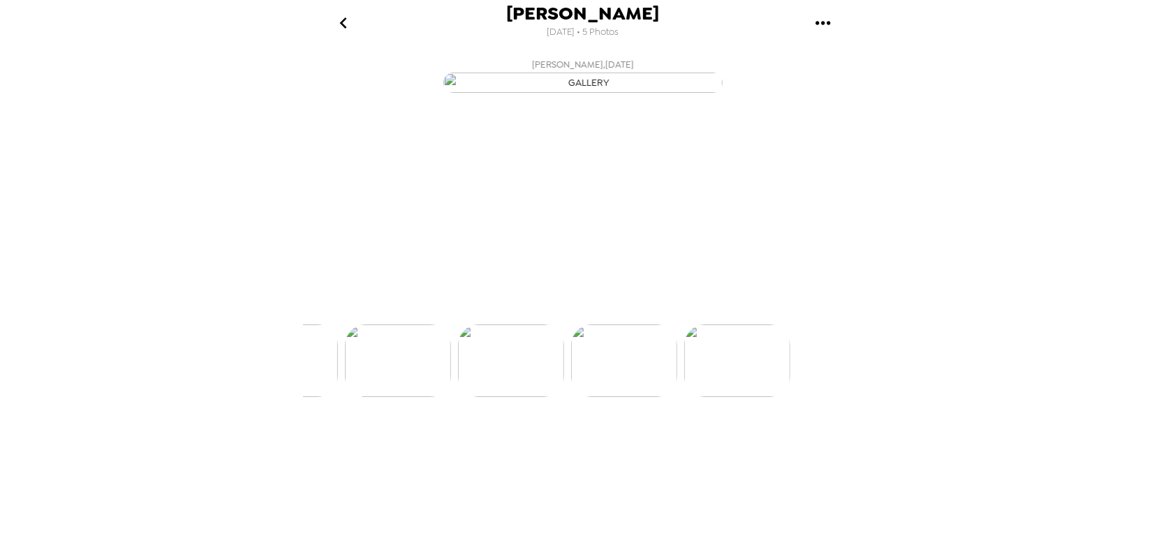
scroll to position [0, 337]
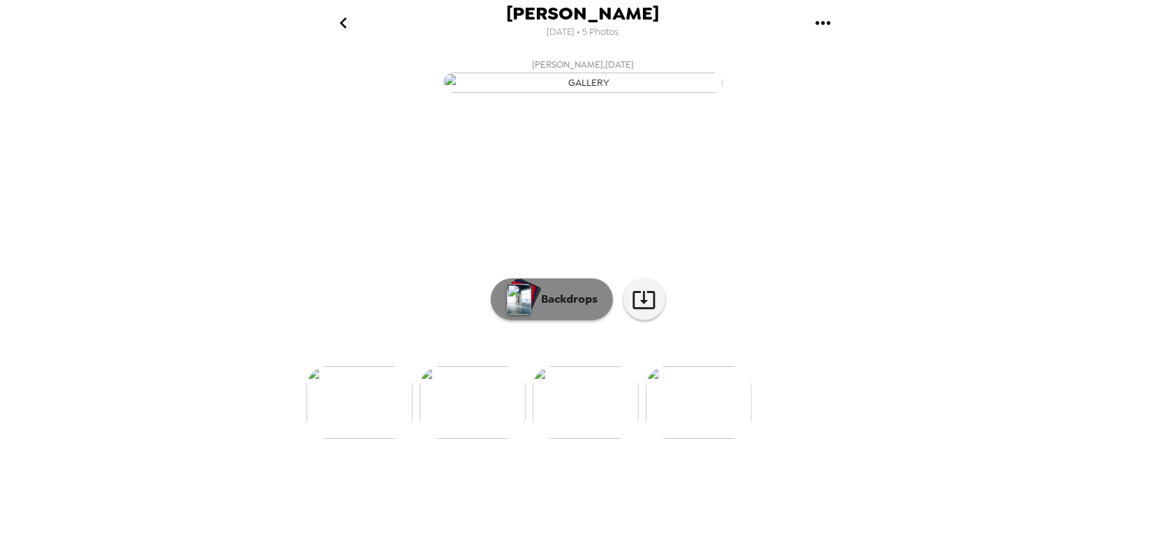
click at [529, 314] on div "button" at bounding box center [525, 296] width 34 height 36
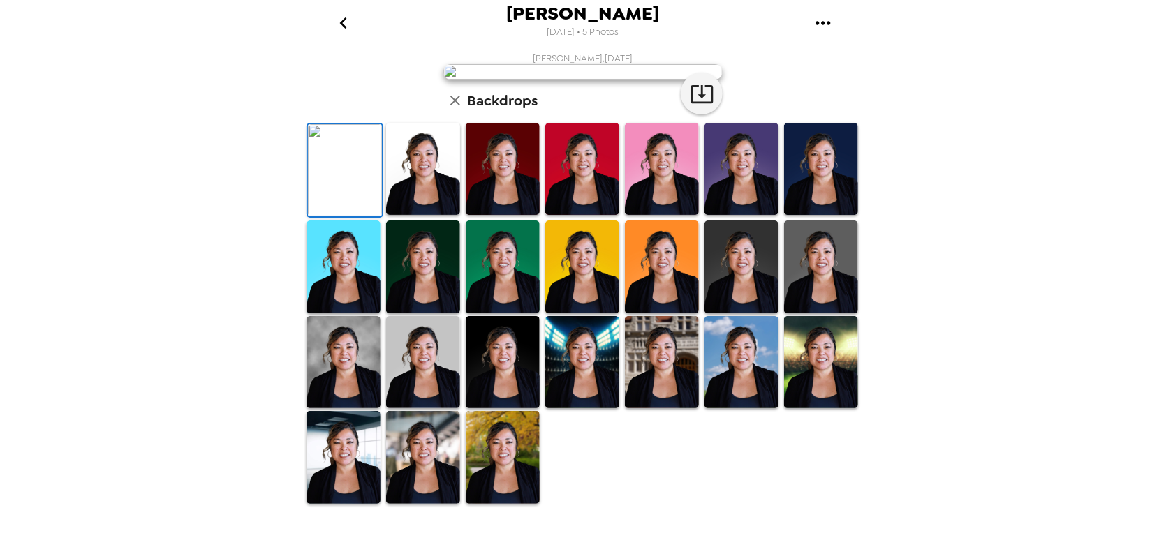
scroll to position [157, 0]
drag, startPoint x: 754, startPoint y: 427, endPoint x: 841, endPoint y: 370, distance: 104.0
click at [754, 313] on img at bounding box center [742, 267] width 74 height 92
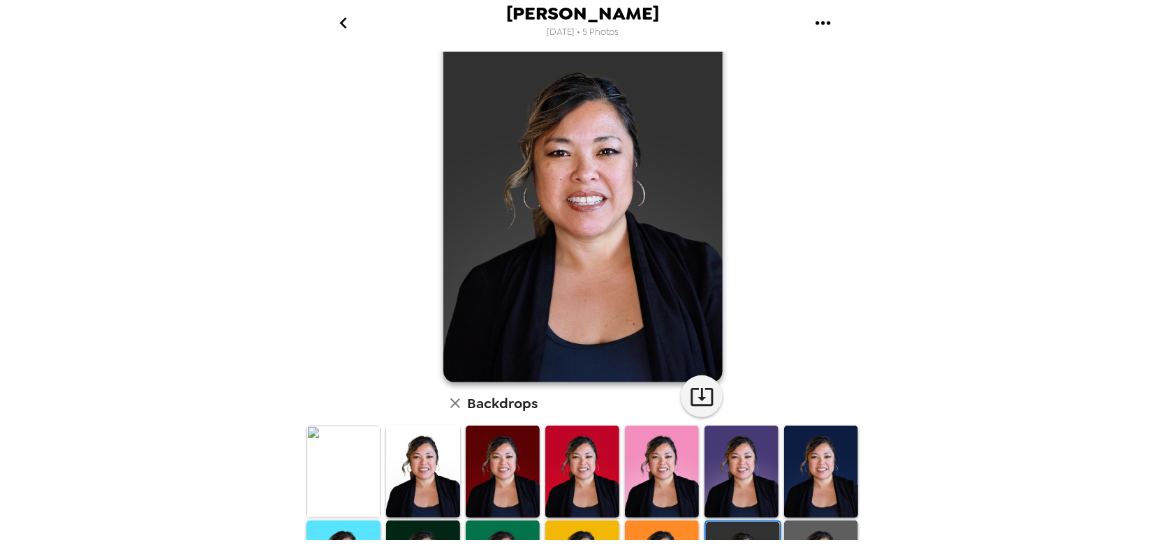
scroll to position [32, 0]
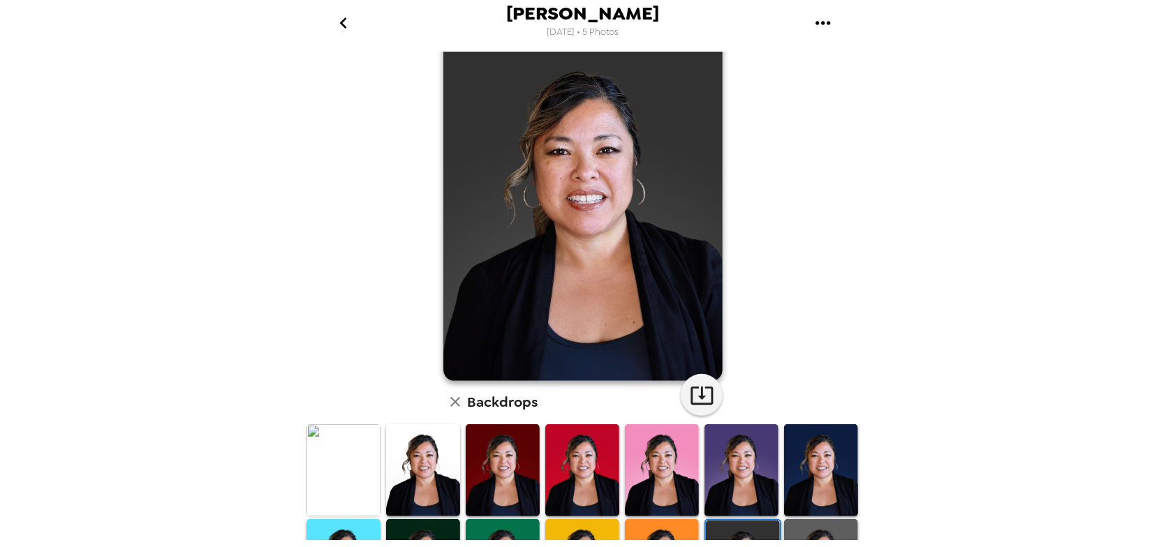
click at [826, 455] on img at bounding box center [821, 471] width 74 height 92
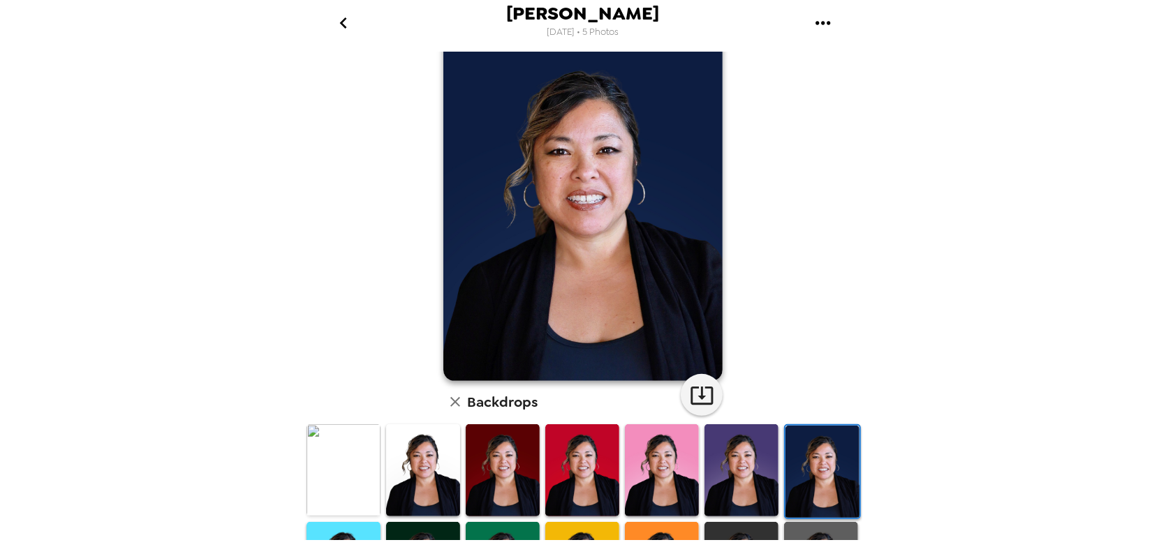
click at [508, 466] on img at bounding box center [503, 471] width 74 height 92
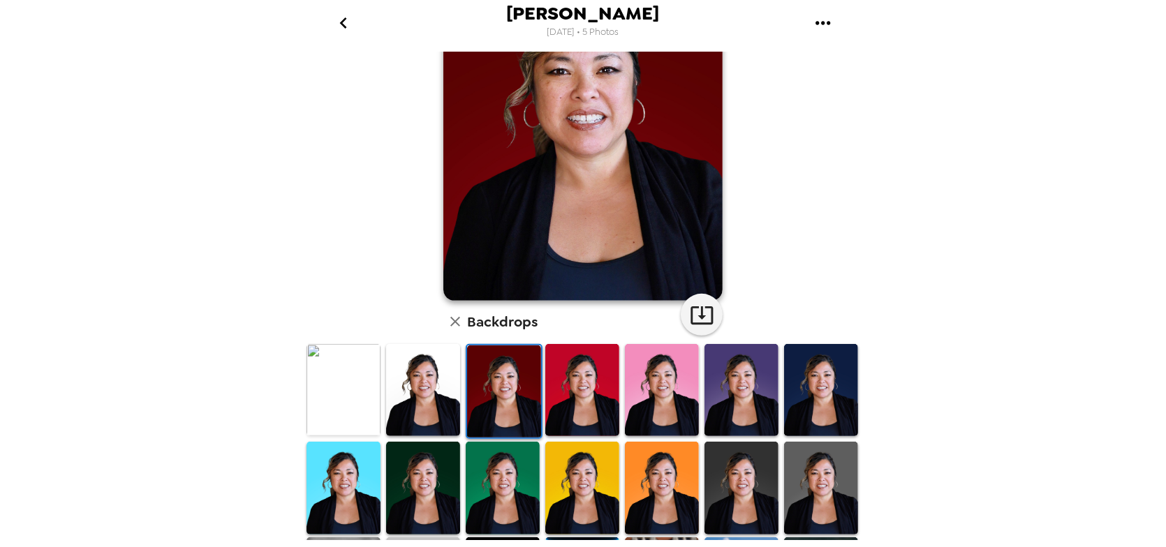
scroll to position [117, 0]
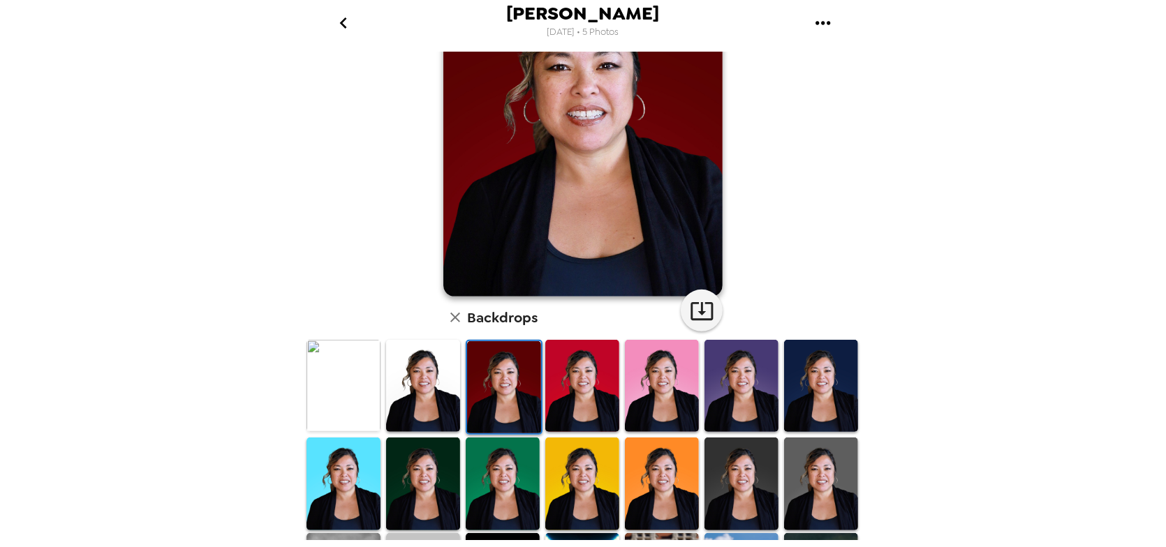
click at [742, 471] on img at bounding box center [742, 484] width 74 height 92
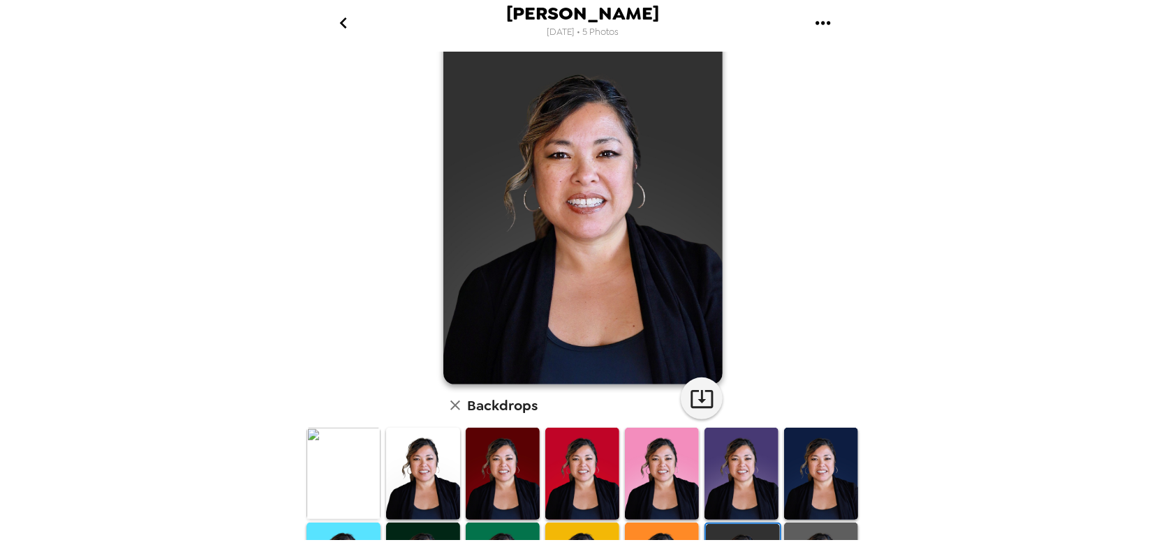
scroll to position [0, 0]
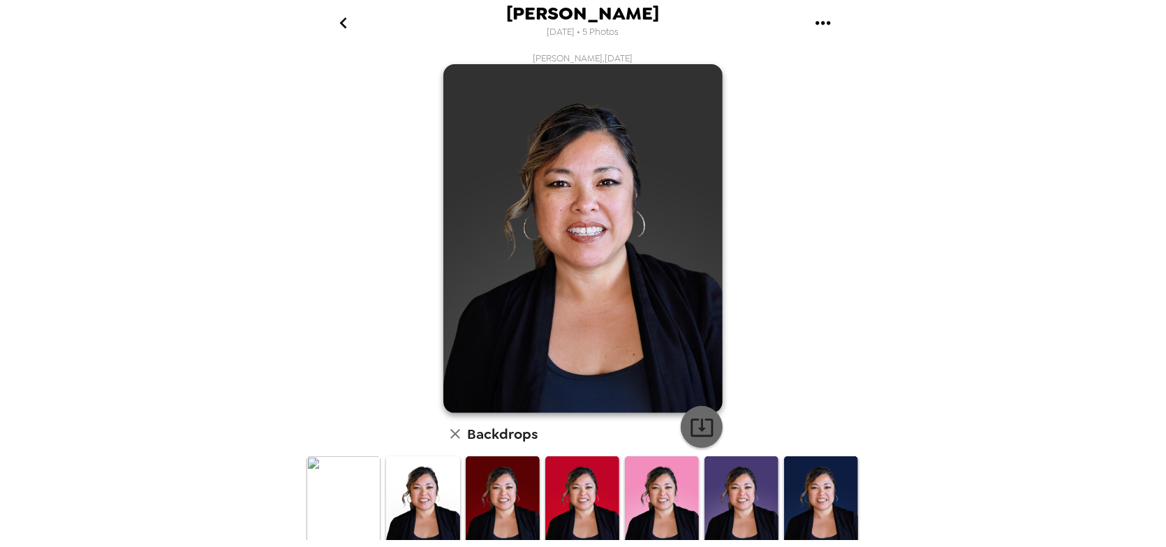
click at [693, 434] on icon "button" at bounding box center [702, 427] width 24 height 24
click at [349, 504] on img at bounding box center [344, 503] width 74 height 92
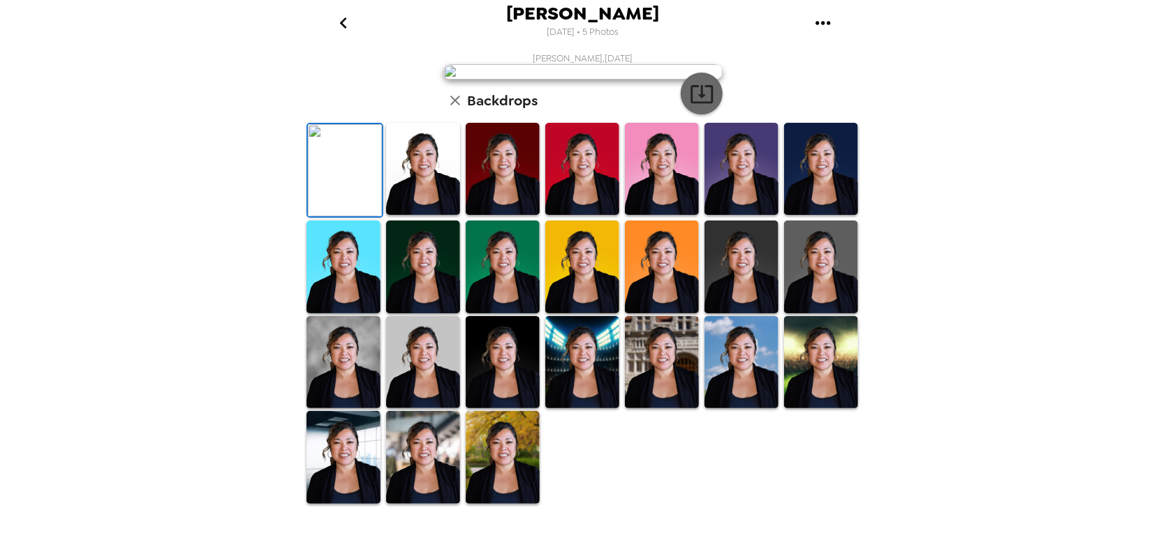
click at [707, 106] on icon "button" at bounding box center [702, 94] width 24 height 24
